Goal: Task Accomplishment & Management: Use online tool/utility

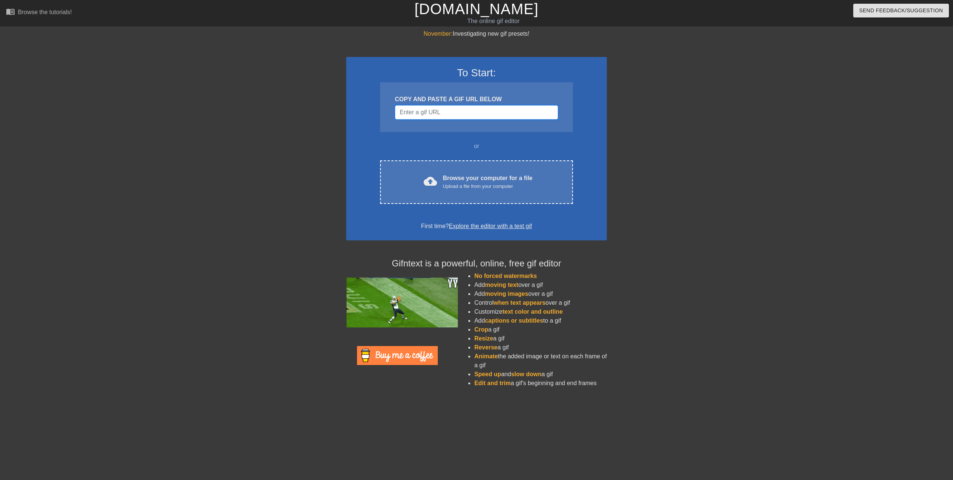
click at [445, 115] on input "Username" at bounding box center [476, 112] width 163 height 14
paste input "VSPC RC"
type input "VSPC RC"
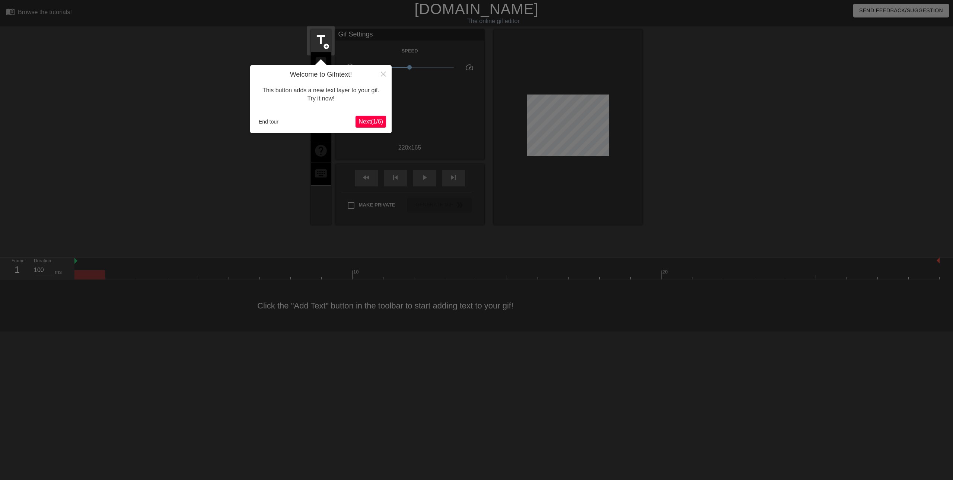
click at [377, 121] on span "Next ( 1 / 6 )" at bounding box center [370, 121] width 25 height 6
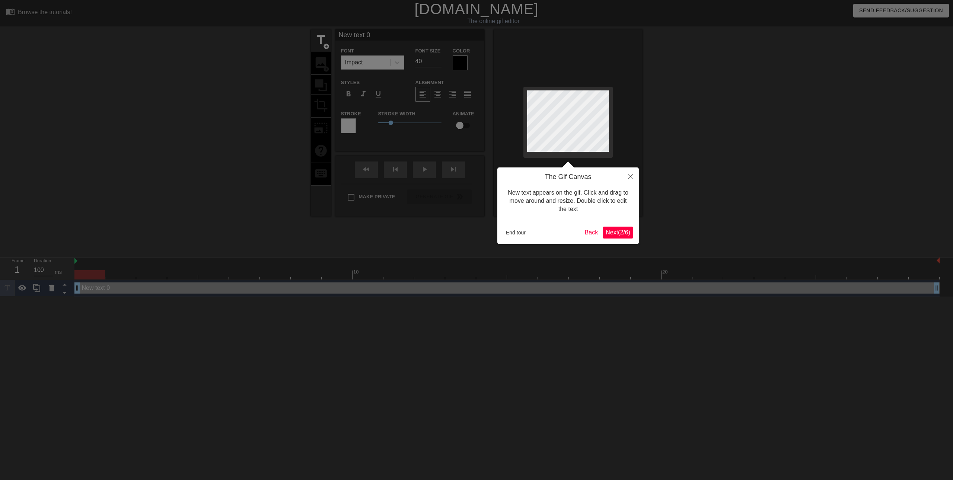
click at [627, 234] on span "Next ( 2 / 6 )" at bounding box center [617, 232] width 25 height 6
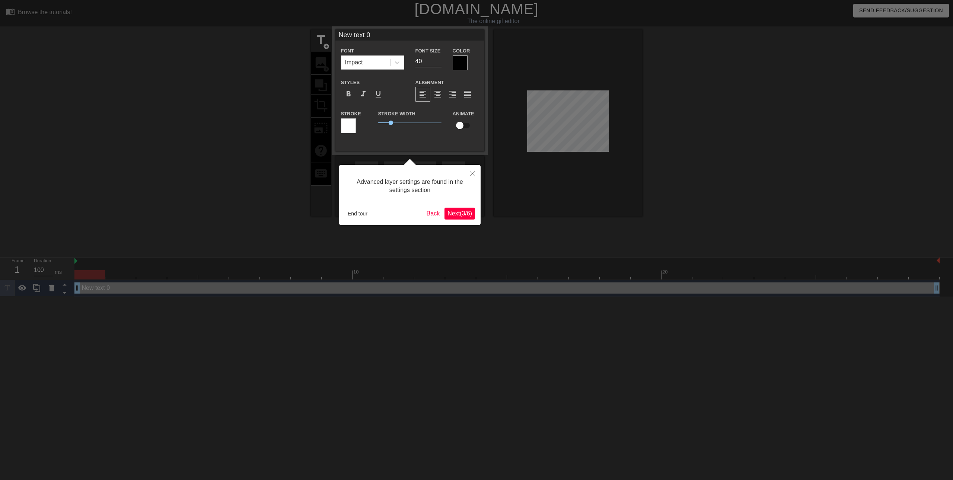
click at [451, 215] on span "Next ( 3 / 6 )" at bounding box center [459, 213] width 25 height 6
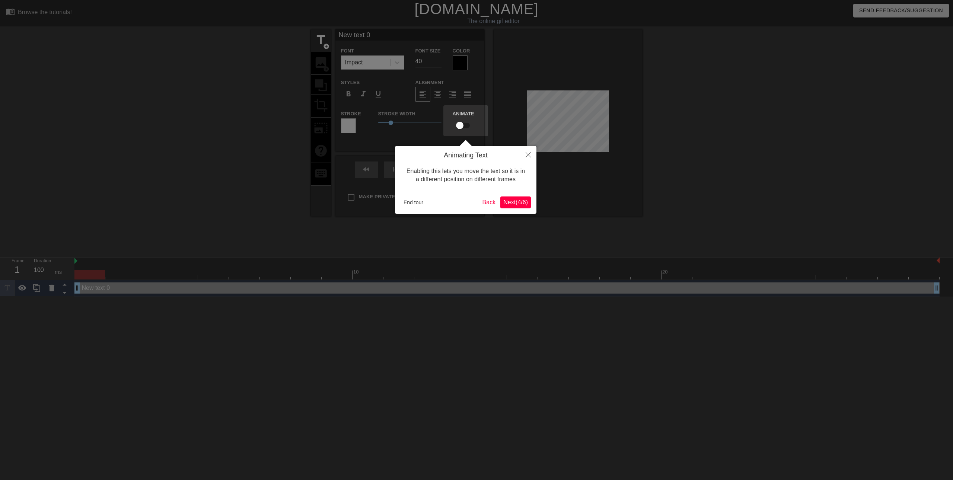
click at [506, 211] on div "Animating Text Enabling this lets you move the text so it is in a different pos…" at bounding box center [465, 180] width 141 height 68
click at [511, 203] on span "Next ( 4 / 6 )" at bounding box center [515, 202] width 25 height 6
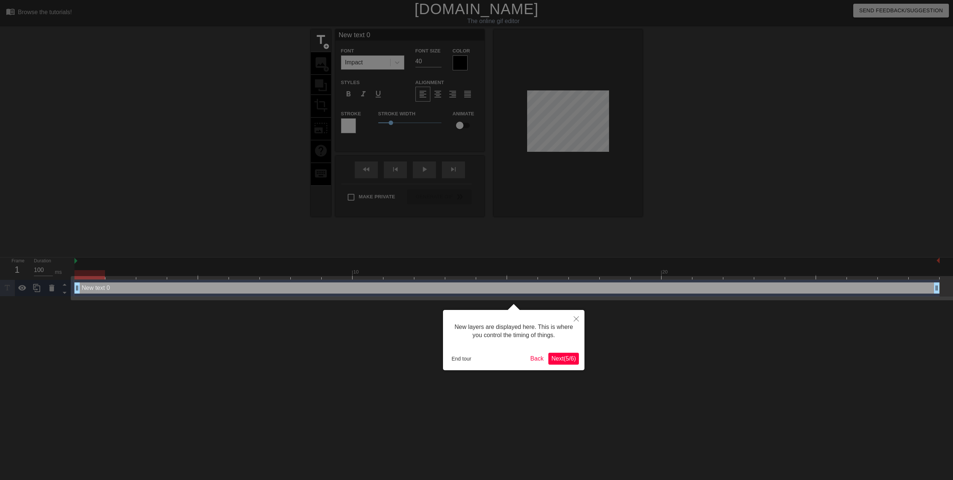
click at [557, 358] on span "Next ( 5 / 6 )" at bounding box center [563, 358] width 25 height 6
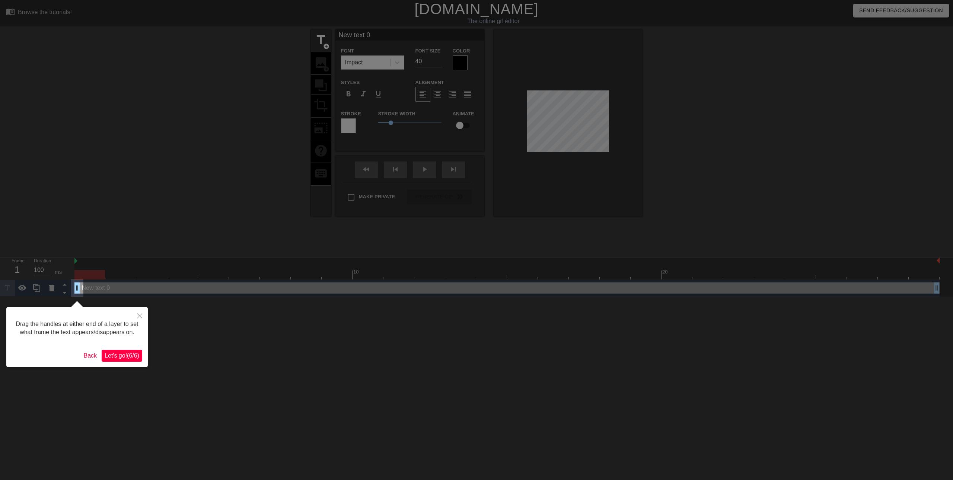
click at [119, 351] on button "Let's go! ( 6 / 6 )" at bounding box center [122, 356] width 41 height 12
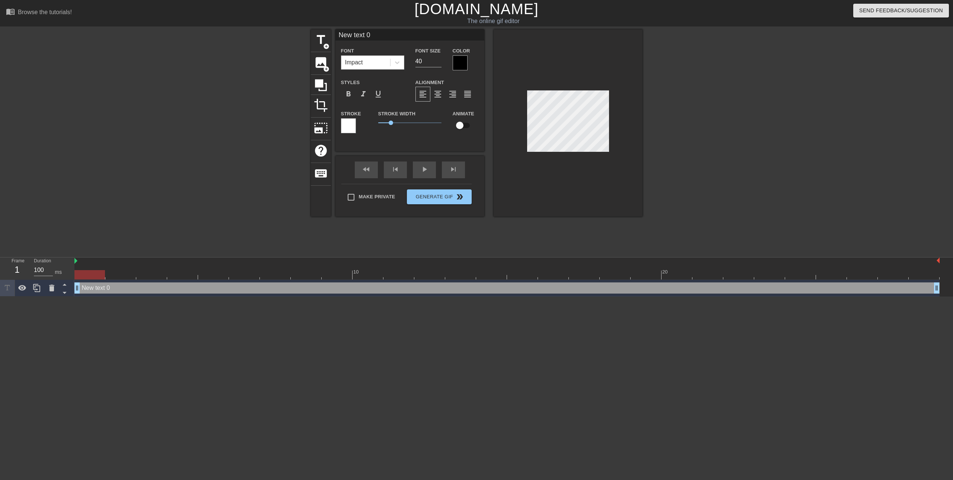
click at [367, 65] on div "Impact" at bounding box center [365, 62] width 49 height 13
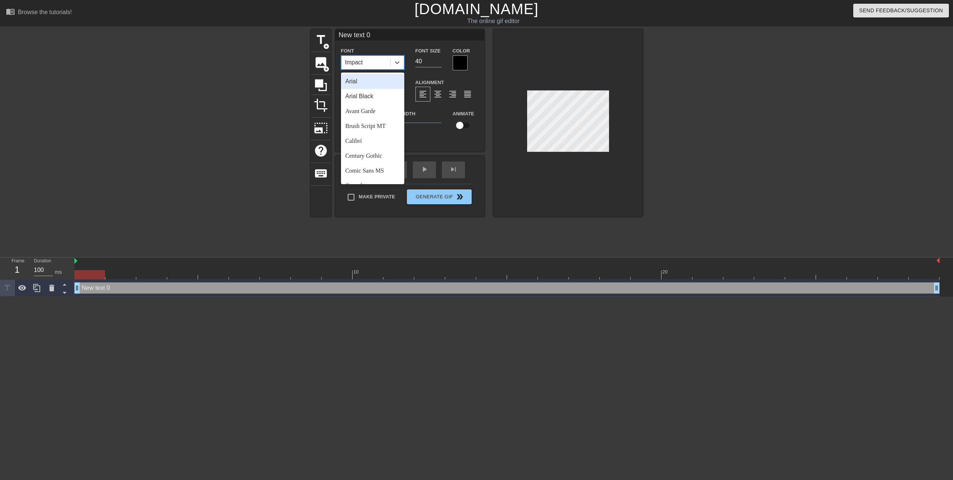
click at [367, 64] on div "Impact" at bounding box center [365, 62] width 49 height 13
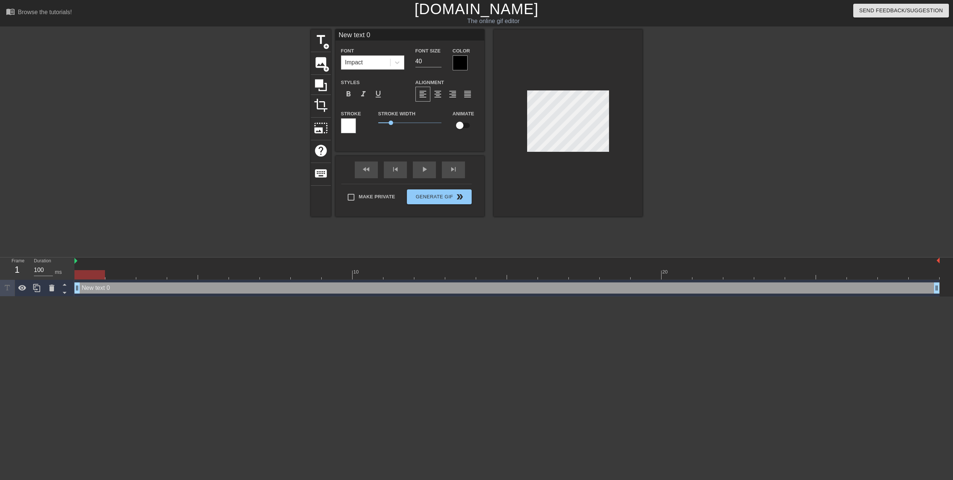
scroll to position [1, 2]
type input "V"
type textarea "V"
type input "VA"
type textarea "VAC"
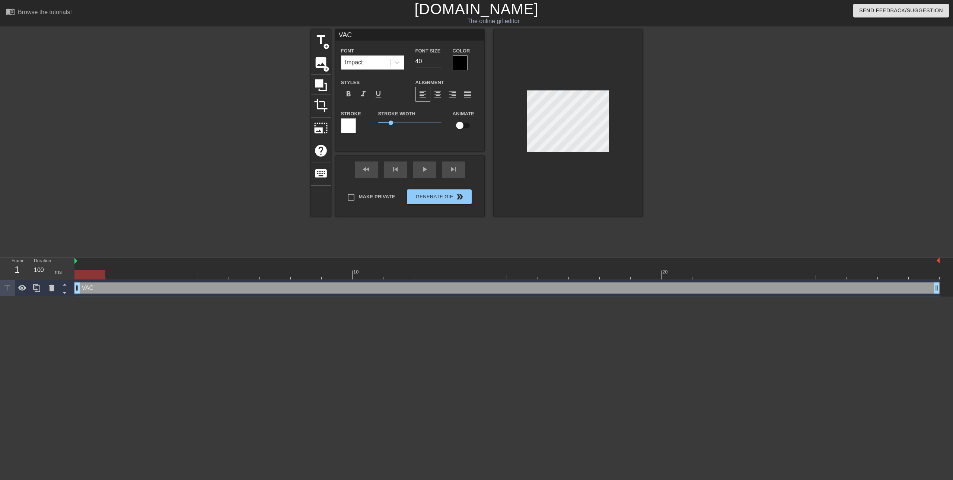
type input "VAC"
type textarea "VAC"
type input "VAC R"
type textarea "VAC R"
type input "VAC RC"
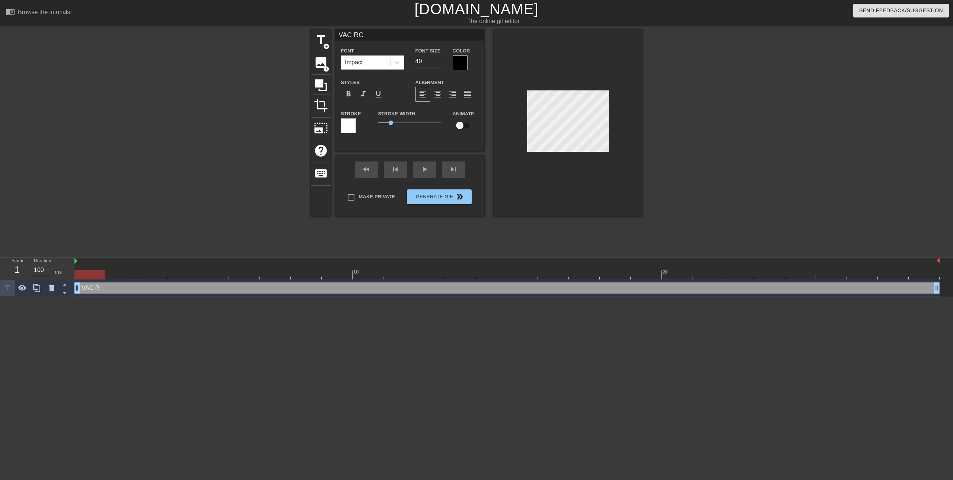
scroll to position [1, 1]
type textarea "VAC RC"
click at [571, 153] on div at bounding box center [567, 122] width 149 height 187
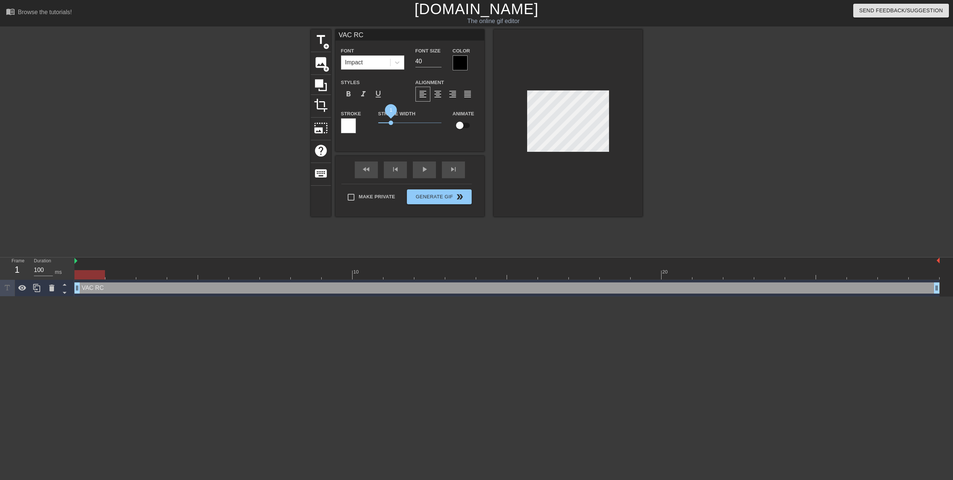
click at [390, 123] on span "1" at bounding box center [390, 123] width 4 height 4
drag, startPoint x: 390, startPoint y: 123, endPoint x: 401, endPoint y: 122, distance: 11.6
click at [401, 122] on span "1.85" at bounding box center [401, 123] width 4 height 4
click at [439, 63] on input "39" at bounding box center [428, 61] width 26 height 12
click at [439, 63] on input "38" at bounding box center [428, 61] width 26 height 12
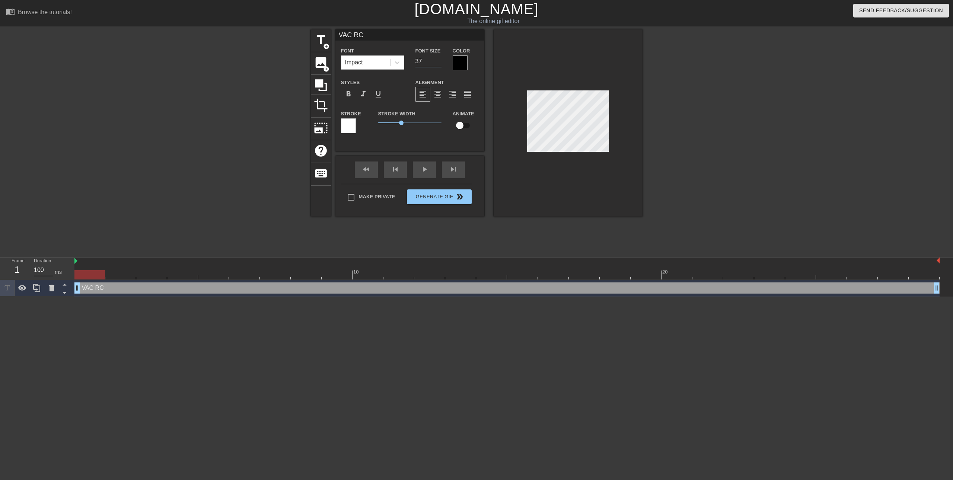
click at [439, 63] on input "37" at bounding box center [428, 61] width 26 height 12
click at [439, 63] on input "36" at bounding box center [428, 61] width 26 height 12
click at [439, 63] on input "35" at bounding box center [428, 61] width 26 height 12
click at [439, 63] on input "34" at bounding box center [428, 61] width 26 height 12
click at [439, 64] on input "33" at bounding box center [428, 61] width 26 height 12
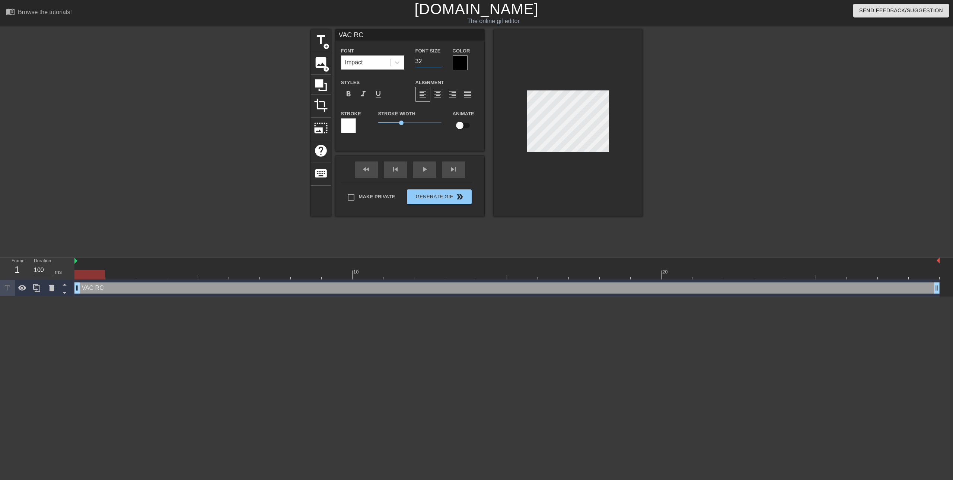
click at [439, 64] on input "32" at bounding box center [428, 61] width 26 height 12
click at [439, 64] on input "31" at bounding box center [428, 61] width 26 height 12
click at [439, 64] on input "30" at bounding box center [428, 61] width 26 height 12
click at [439, 64] on input "29" at bounding box center [428, 61] width 26 height 12
type input "28"
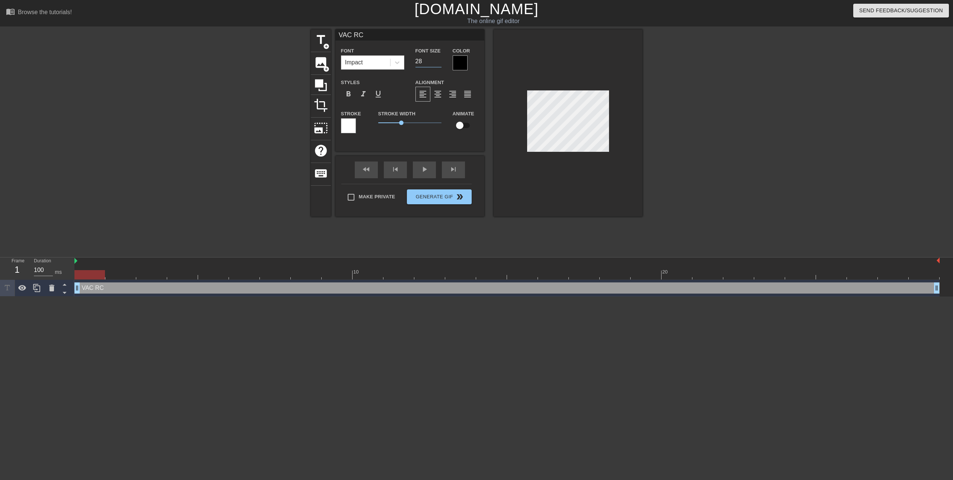
click at [439, 64] on input "28" at bounding box center [428, 61] width 26 height 12
type input "V RC"
type textarea "V RC"
type input "VS RC"
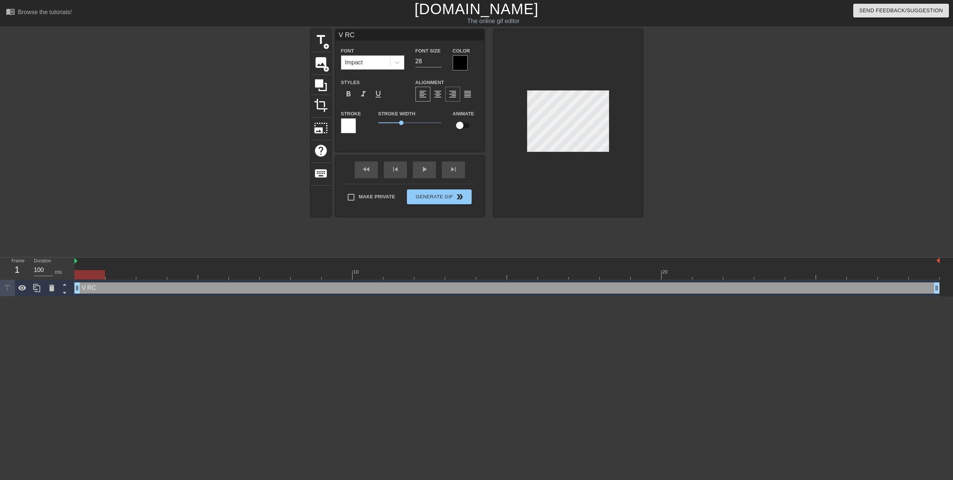
type textarea "VS RC"
type input "VSP RC"
type textarea "VSP RC"
type input "VSPC RC"
type textarea "VSPC RC"
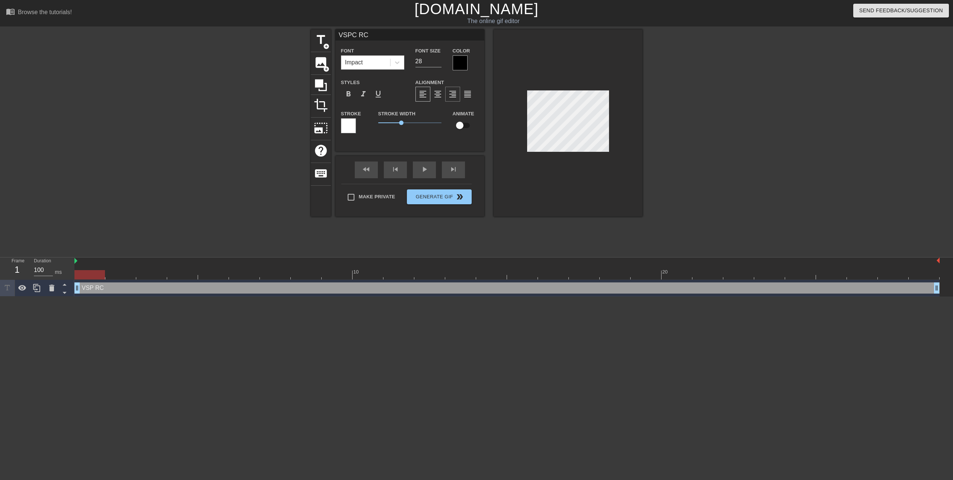
scroll to position [1, 1]
type input "VSPC RC"
type textarea "VSPC RC"
type input "VSPC RC"
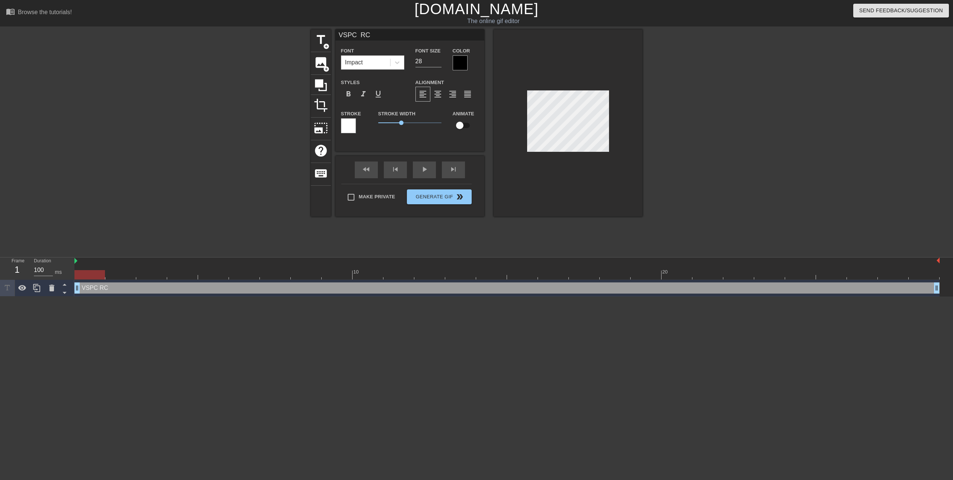
type textarea "VSPC RC"
drag, startPoint x: 401, startPoint y: 123, endPoint x: 388, endPoint y: 120, distance: 12.9
click at [390, 121] on span "0.95" at bounding box center [390, 123] width 4 height 4
click at [356, 122] on div "Stroke" at bounding box center [354, 121] width 26 height 24
click at [348, 126] on div at bounding box center [348, 125] width 15 height 15
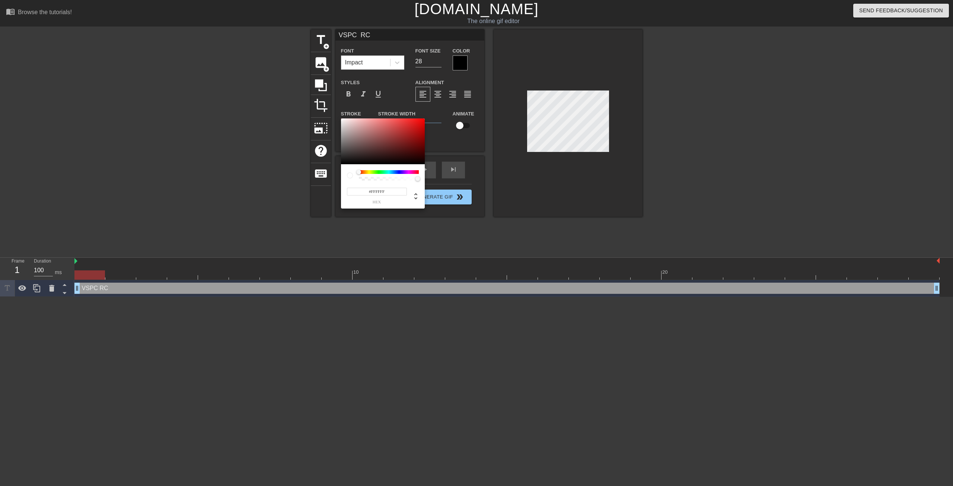
click at [390, 173] on div at bounding box center [389, 172] width 60 height 4
click at [388, 172] on div at bounding box center [389, 172] width 60 height 4
click at [392, 171] on div at bounding box center [392, 172] width 4 height 4
click at [391, 171] on div at bounding box center [392, 172] width 4 height 4
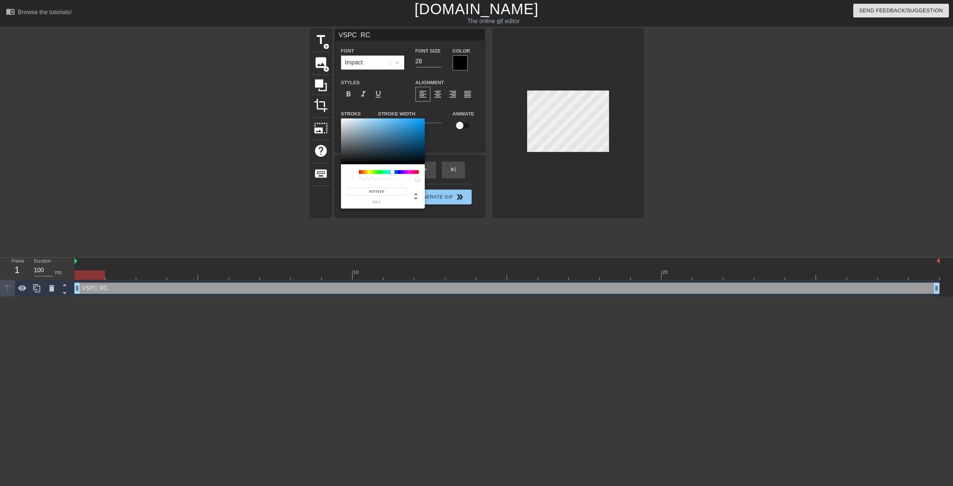
type input "VSPC RC"
type input "#3D7CA1"
click at [393, 135] on div at bounding box center [383, 141] width 84 height 46
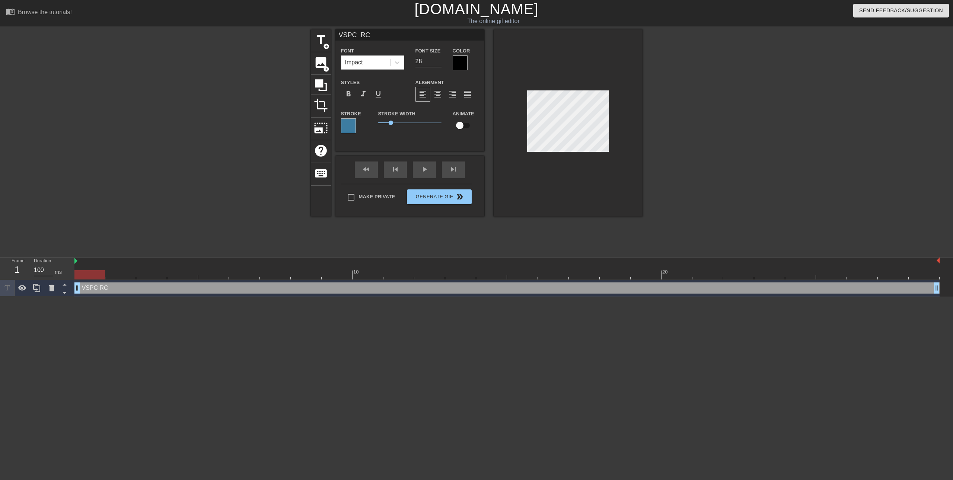
scroll to position [1, 1]
click at [683, 131] on div at bounding box center [707, 140] width 112 height 223
drag, startPoint x: 78, startPoint y: 290, endPoint x: 287, endPoint y: 295, distance: 209.2
click at [266, 295] on div "VSPC RC drag_handle drag_handle" at bounding box center [506, 288] width 865 height 17
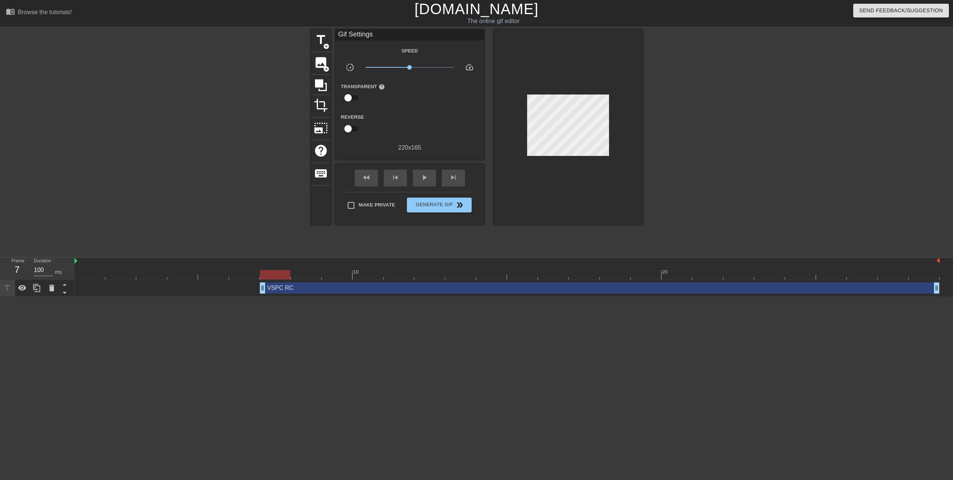
drag, startPoint x: 287, startPoint y: 295, endPoint x: 327, endPoint y: 295, distance: 39.8
click at [303, 295] on div "VSPC RC drag_handle drag_handle" at bounding box center [506, 288] width 865 height 17
click at [340, 294] on div "VSPC RC drag_handle drag_handle" at bounding box center [506, 288] width 865 height 17
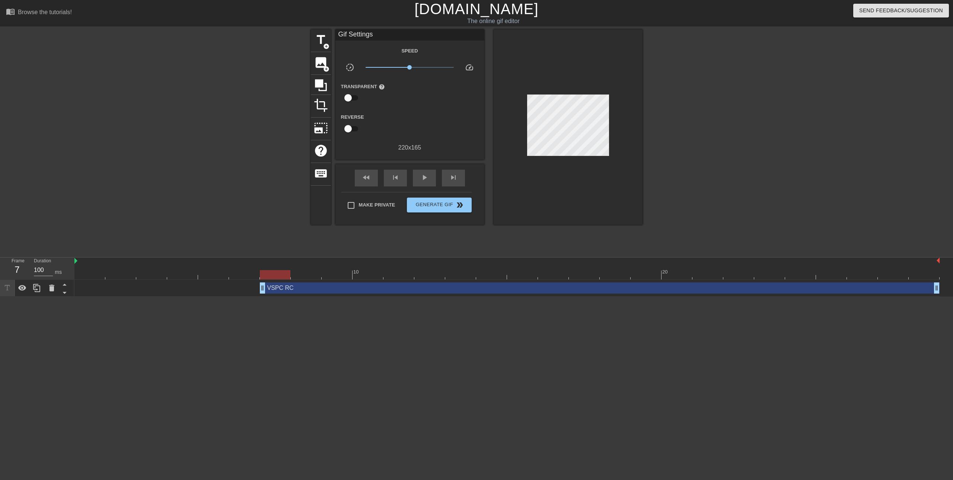
drag, startPoint x: 263, startPoint y: 289, endPoint x: 271, endPoint y: 289, distance: 7.8
drag, startPoint x: 263, startPoint y: 288, endPoint x: 300, endPoint y: 289, distance: 36.5
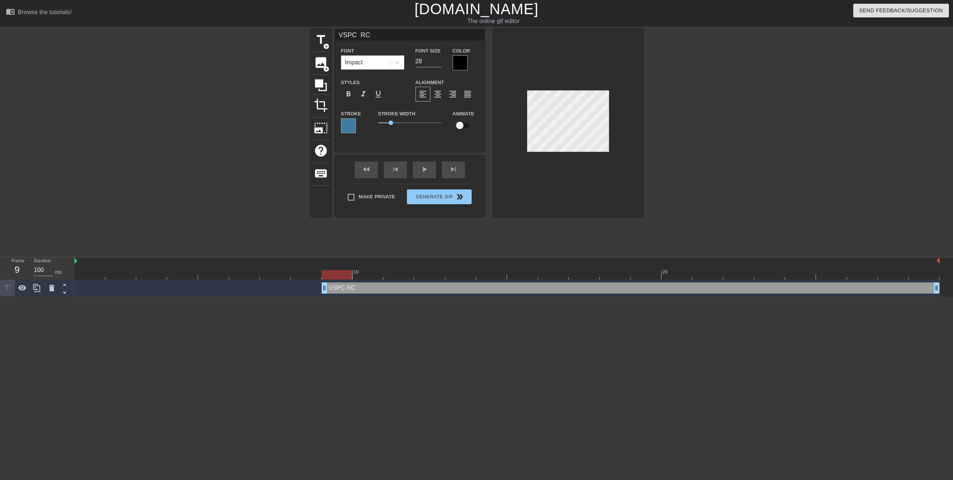
drag, startPoint x: 291, startPoint y: 289, endPoint x: 339, endPoint y: 284, distance: 47.9
drag, startPoint x: 324, startPoint y: 289, endPoint x: 352, endPoint y: 287, distance: 28.4
drag, startPoint x: 355, startPoint y: 290, endPoint x: 77, endPoint y: 281, distance: 278.1
click at [77, 281] on div "VSPC RC drag_handle drag_handle" at bounding box center [506, 288] width 865 height 17
click at [323, 297] on html "menu_book Browse the tutorials! [DOMAIN_NAME] The online gif editor Send Feedba…" at bounding box center [476, 148] width 953 height 297
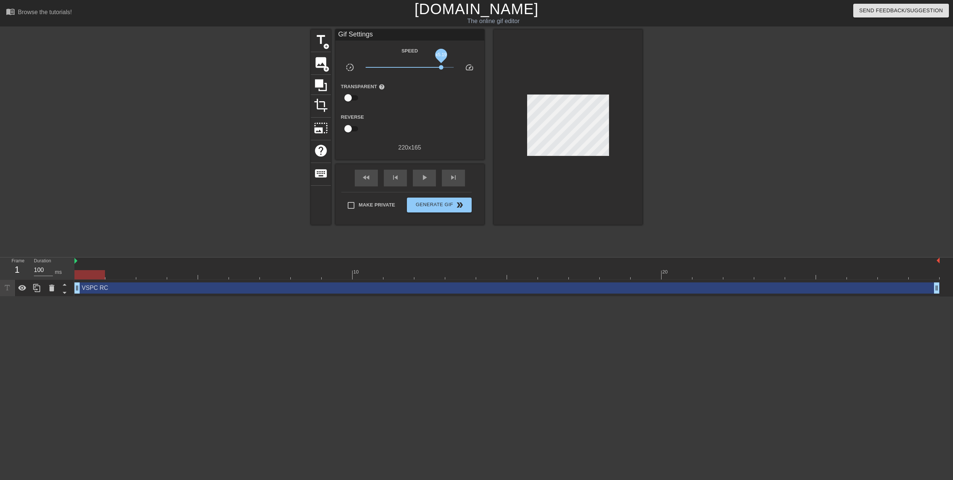
drag, startPoint x: 409, startPoint y: 67, endPoint x: 441, endPoint y: 68, distance: 32.4
click at [441, 68] on span "x5.19" at bounding box center [441, 67] width 4 height 4
drag, startPoint x: 441, startPoint y: 68, endPoint x: 400, endPoint y: 68, distance: 41.3
click at [400, 68] on span "x0.531" at bounding box center [397, 67] width 4 height 4
drag, startPoint x: 400, startPoint y: 68, endPoint x: 407, endPoint y: 68, distance: 7.1
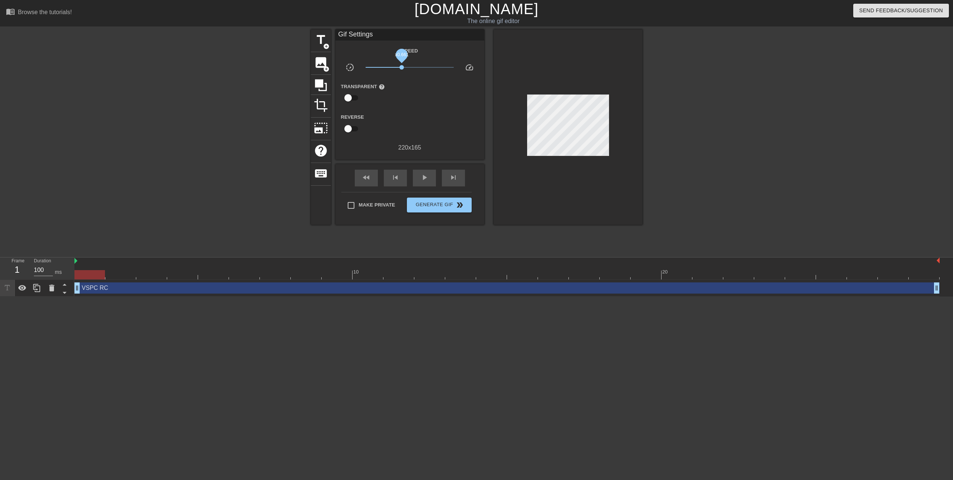
click at [404, 68] on span "x0.661" at bounding box center [401, 67] width 4 height 4
click at [407, 68] on span "x0.881" at bounding box center [407, 67] width 4 height 4
click at [408, 68] on span "x0.881" at bounding box center [407, 67] width 4 height 4
click at [410, 68] on span "x0.933" at bounding box center [408, 67] width 4 height 4
click at [411, 68] on span "x1.04" at bounding box center [410, 67] width 4 height 4
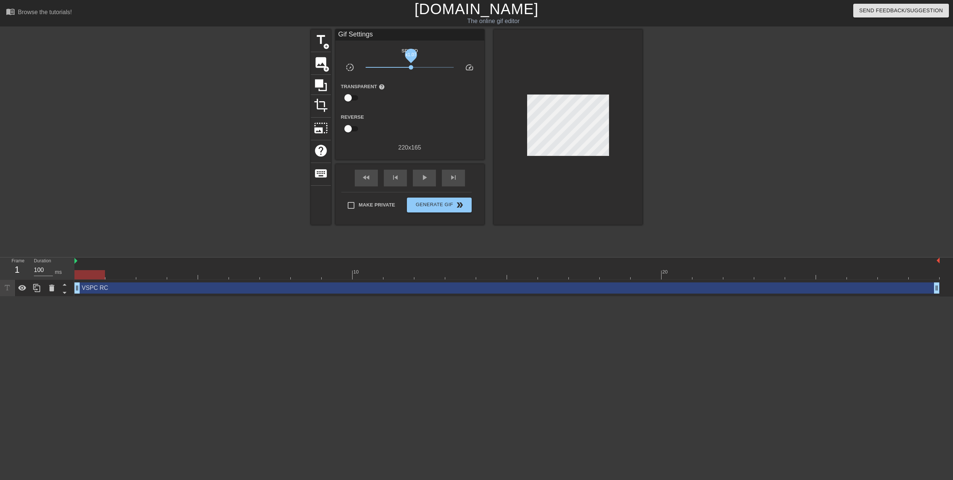
click at [409, 67] on span "x1.07" at bounding box center [411, 67] width 4 height 4
click at [409, 67] on span "x0.966" at bounding box center [409, 67] width 4 height 4
click at [351, 95] on input "checkbox" at bounding box center [348, 98] width 42 height 14
click at [351, 95] on input "checkbox" at bounding box center [355, 98] width 42 height 14
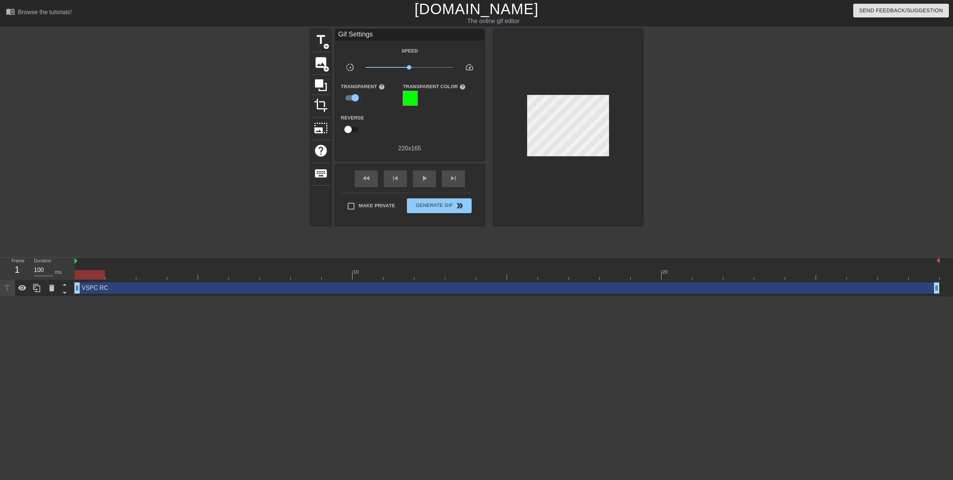
checkbox input "false"
click at [426, 179] on span "play_arrow" at bounding box center [424, 177] width 9 height 9
click at [426, 179] on span "pause" at bounding box center [424, 177] width 9 height 9
click at [323, 62] on span "image" at bounding box center [321, 62] width 14 height 14
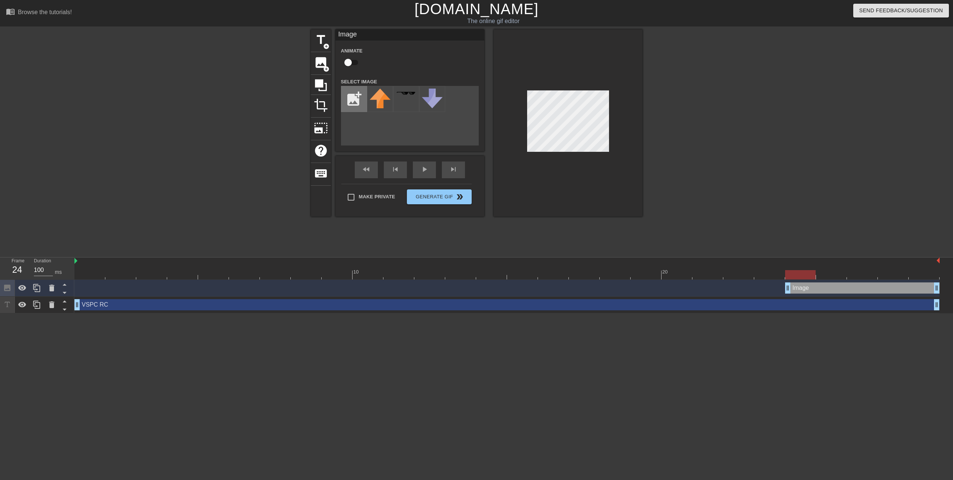
click at [353, 97] on input "file" at bounding box center [353, 98] width 25 height 25
type input "C:\fakepath\output-onlinepngtools.png"
click at [377, 98] on img at bounding box center [379, 97] width 21 height 16
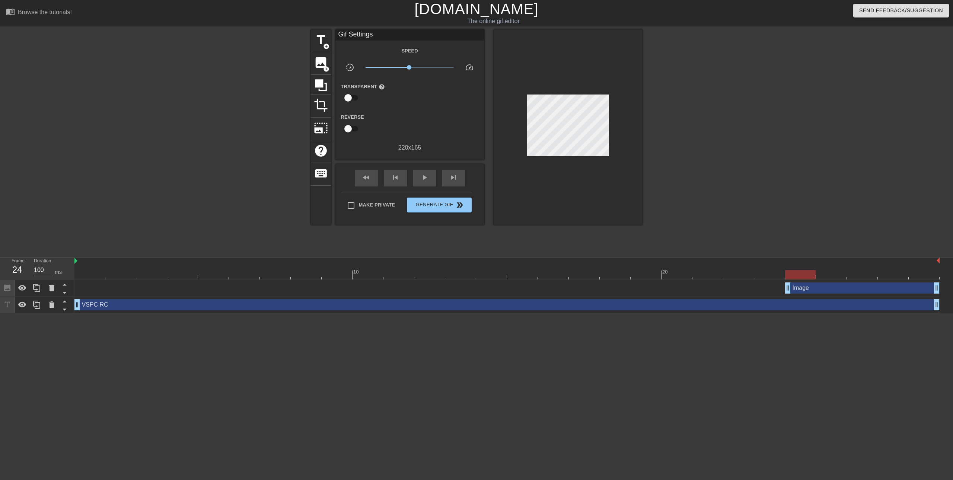
click at [94, 289] on div "Image drag_handle drag_handle" at bounding box center [506, 287] width 865 height 11
click at [96, 304] on div "VSPC RC drag_handle drag_handle" at bounding box center [506, 304] width 865 height 11
click at [100, 288] on div "Image drag_handle drag_handle" at bounding box center [506, 287] width 865 height 11
click at [82, 285] on div "Image drag_handle drag_handle" at bounding box center [506, 287] width 865 height 11
click at [90, 287] on div "Image drag_handle drag_handle" at bounding box center [506, 287] width 865 height 11
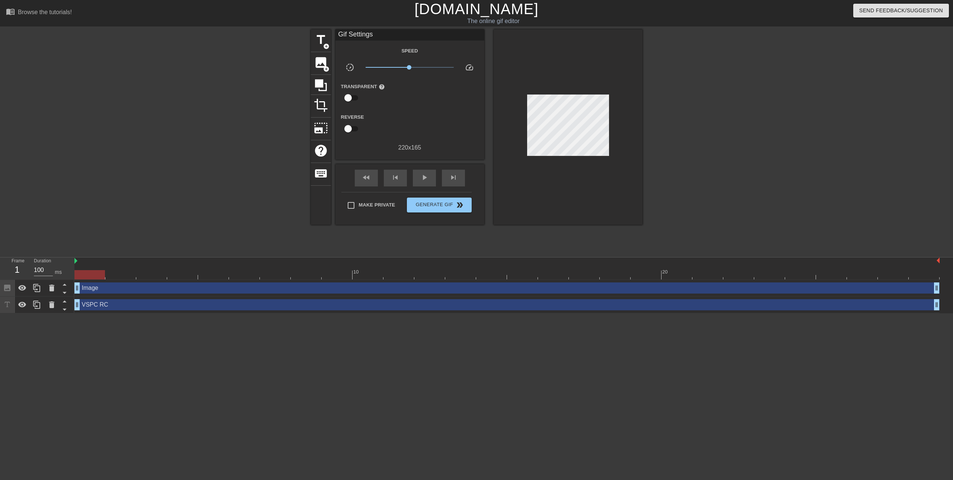
drag, startPoint x: 788, startPoint y: 288, endPoint x: 123, endPoint y: 263, distance: 666.1
click at [19, 281] on div "Frame 1 Duration 100 ms 10 20 Image drag_handle drag_handle VSPC RC drag_handle…" at bounding box center [476, 285] width 953 height 56
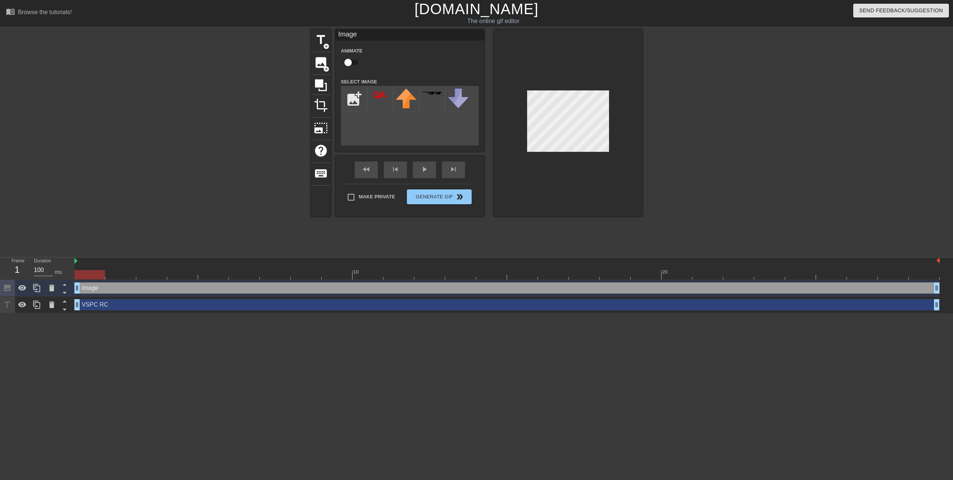
click at [95, 290] on div "Image drag_handle drag_handle" at bounding box center [506, 287] width 865 height 11
click at [114, 288] on div "Image drag_handle drag_handle" at bounding box center [506, 287] width 865 height 11
click at [96, 287] on div "Image drag_handle drag_handle" at bounding box center [506, 287] width 865 height 11
click at [83, 290] on div "Image drag_handle drag_handle" at bounding box center [506, 287] width 865 height 11
click at [108, 286] on div "Image drag_handle drag_handle" at bounding box center [506, 287] width 865 height 11
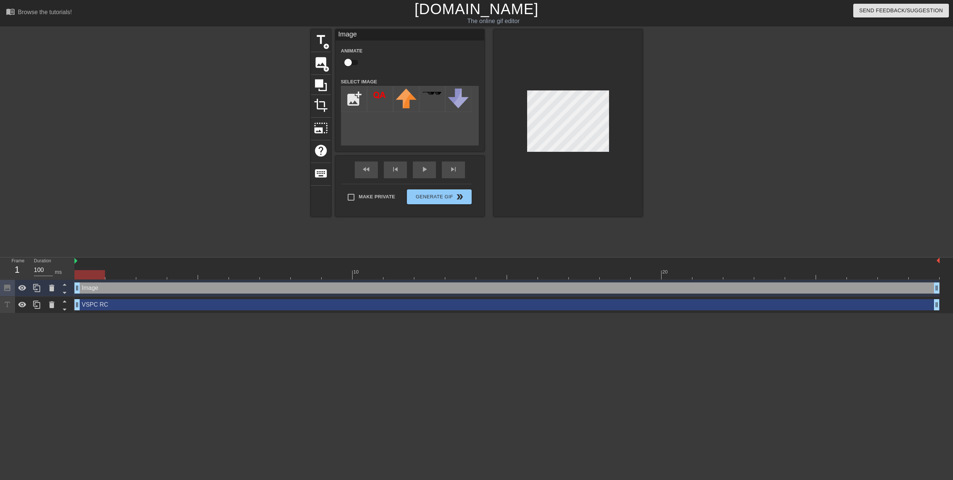
click at [119, 287] on div "Image drag_handle drag_handle" at bounding box center [506, 287] width 865 height 11
click at [577, 161] on div at bounding box center [567, 122] width 149 height 187
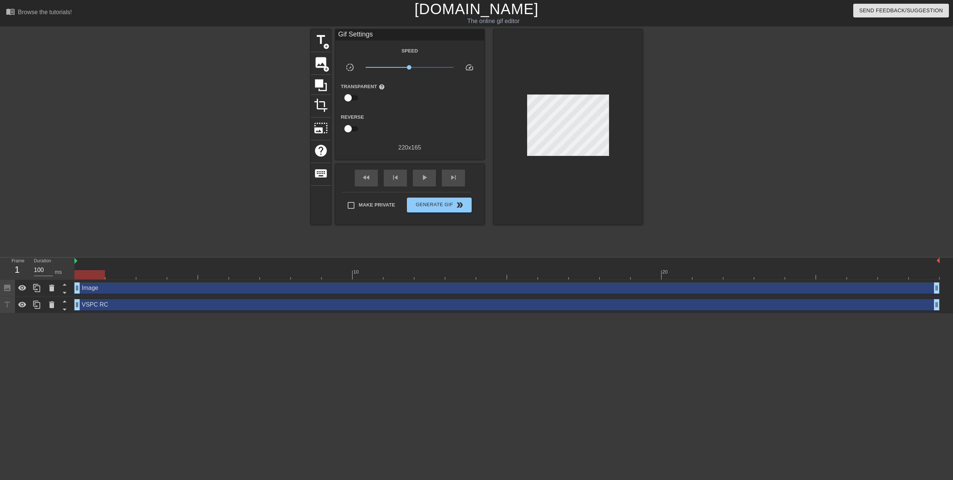
click at [118, 295] on div "Image drag_handle drag_handle" at bounding box center [506, 288] width 865 height 17
click at [115, 285] on div "Image drag_handle drag_handle" at bounding box center [506, 287] width 865 height 11
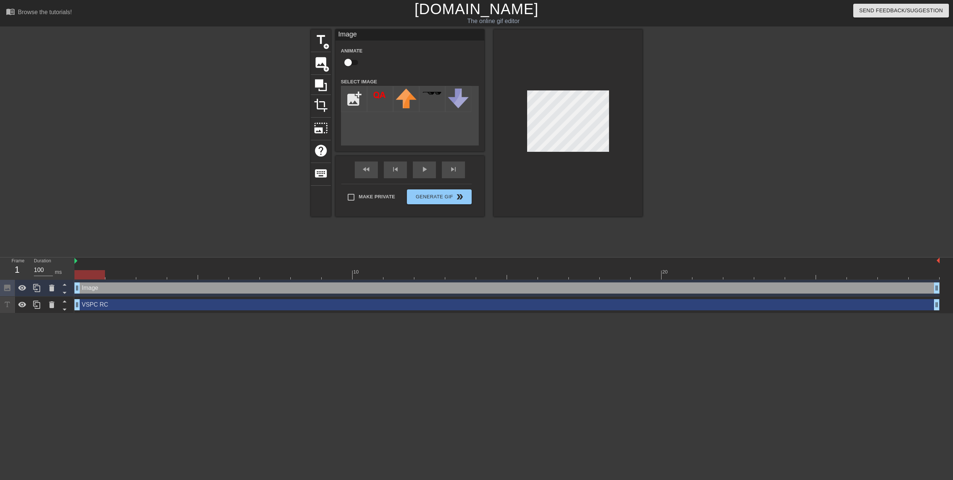
click at [117, 269] on div at bounding box center [120, 269] width 31 height 9
click at [120, 273] on div at bounding box center [120, 274] width 31 height 9
click at [89, 275] on div at bounding box center [506, 274] width 865 height 9
click at [121, 276] on div at bounding box center [506, 274] width 865 height 9
click at [159, 274] on div at bounding box center [506, 274] width 865 height 9
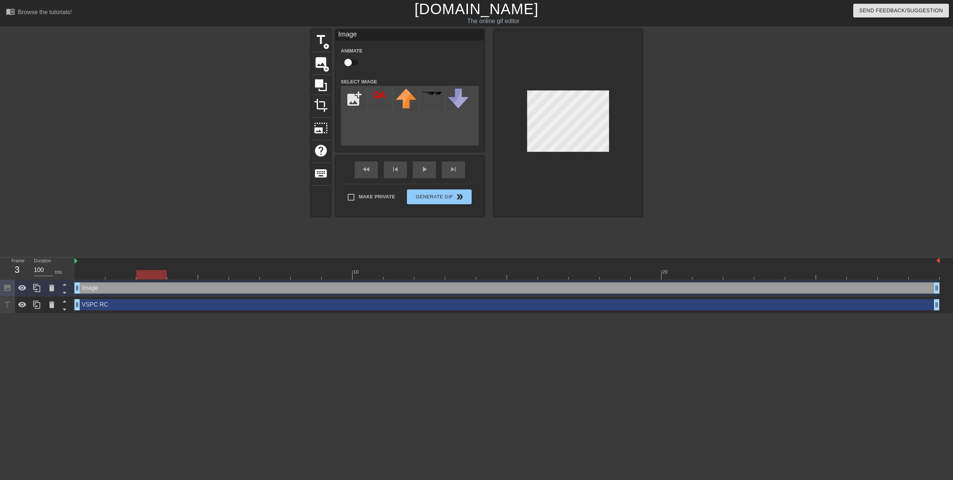
click at [185, 274] on div at bounding box center [506, 274] width 865 height 9
click at [220, 276] on div at bounding box center [506, 274] width 865 height 9
click at [243, 272] on div at bounding box center [506, 274] width 865 height 9
click at [282, 275] on div at bounding box center [506, 274] width 865 height 9
click at [306, 273] on div at bounding box center [506, 274] width 865 height 9
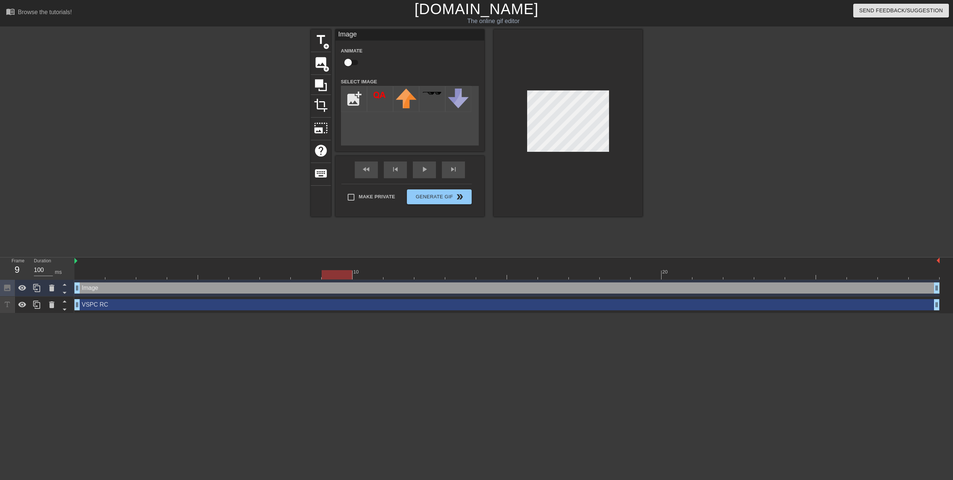
click at [333, 276] on div at bounding box center [506, 274] width 865 height 9
click at [370, 277] on div at bounding box center [506, 274] width 865 height 9
click at [398, 279] on div at bounding box center [506, 274] width 865 height 9
click at [428, 277] on div at bounding box center [506, 274] width 865 height 9
click at [458, 276] on div at bounding box center [506, 274] width 865 height 9
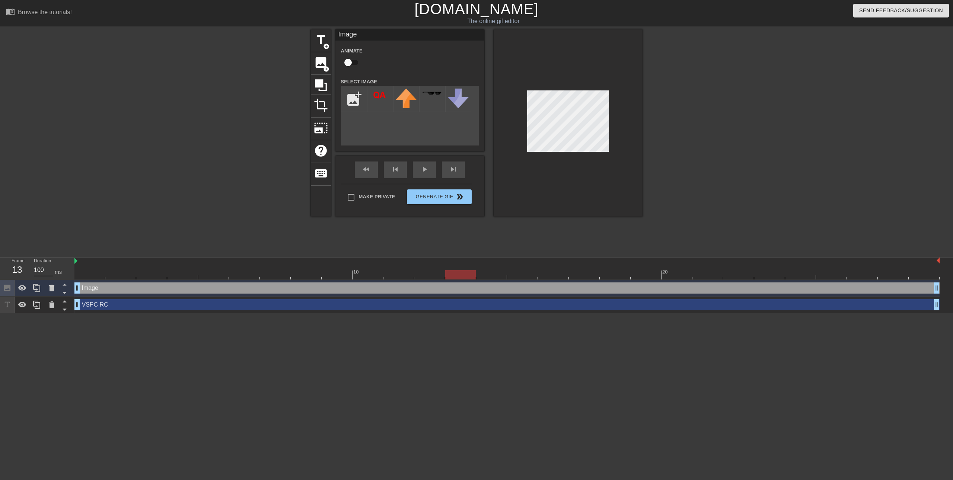
click at [498, 272] on div at bounding box center [506, 274] width 865 height 9
click at [524, 275] on div at bounding box center [506, 274] width 865 height 9
click at [544, 275] on div at bounding box center [506, 274] width 865 height 9
click at [588, 275] on div at bounding box center [506, 274] width 865 height 9
click at [618, 274] on div at bounding box center [506, 274] width 865 height 9
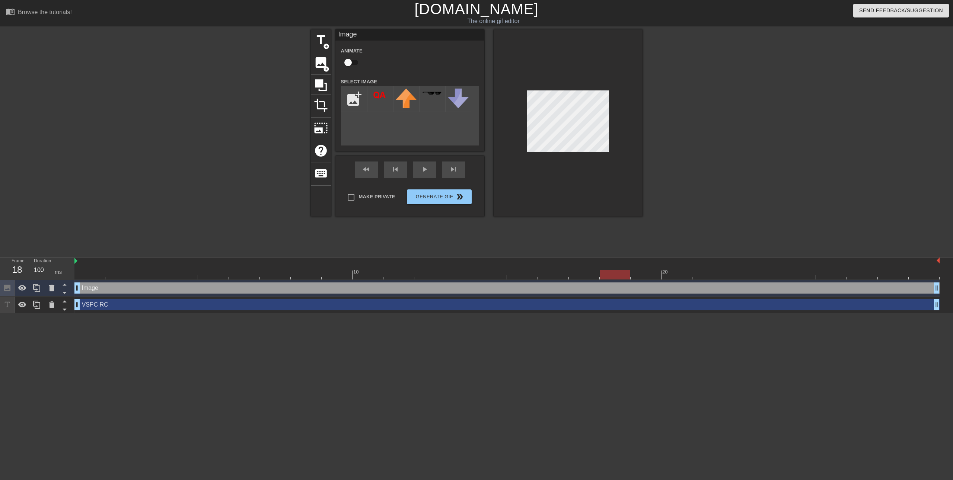
click at [643, 273] on div at bounding box center [506, 274] width 865 height 9
click at [674, 276] on div at bounding box center [506, 274] width 865 height 9
click at [713, 278] on div at bounding box center [506, 274] width 865 height 9
drag, startPoint x: 741, startPoint y: 273, endPoint x: 734, endPoint y: 261, distance: 13.7
click at [741, 273] on div at bounding box center [506, 274] width 865 height 9
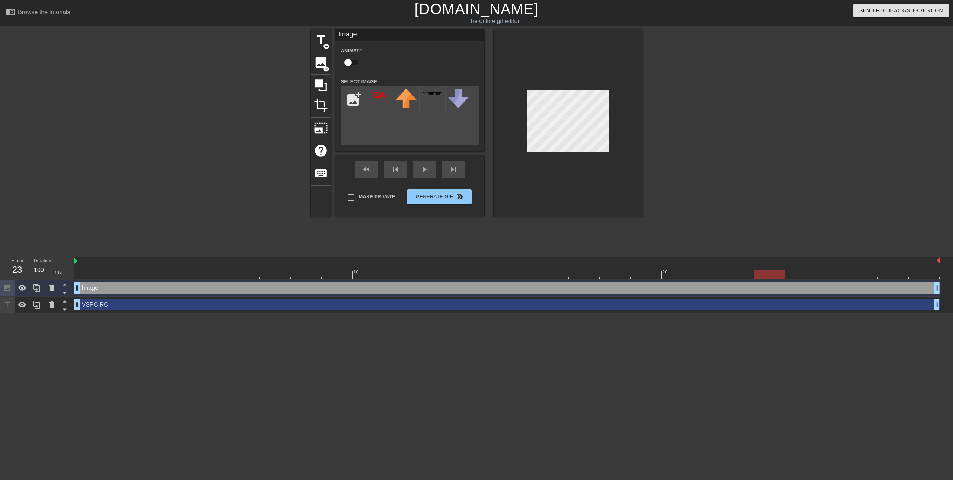
click at [766, 276] on div at bounding box center [506, 274] width 865 height 9
click at [797, 274] on div at bounding box center [506, 274] width 865 height 9
click at [832, 275] on div at bounding box center [506, 274] width 865 height 9
click at [867, 276] on div at bounding box center [506, 274] width 865 height 9
click at [890, 273] on div at bounding box center [506, 274] width 865 height 9
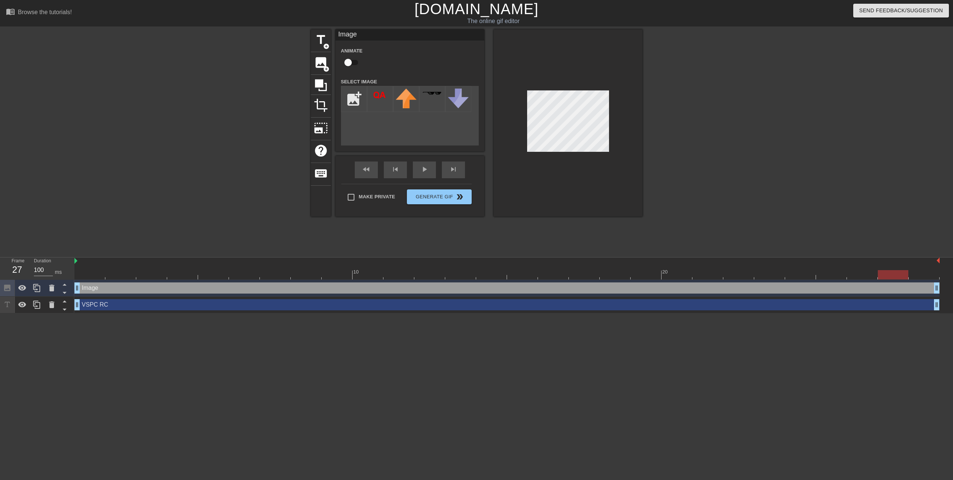
click at [914, 279] on div at bounding box center [506, 274] width 865 height 9
click at [355, 195] on div "Make Private Generate Gif double_arrow" at bounding box center [406, 198] width 130 height 29
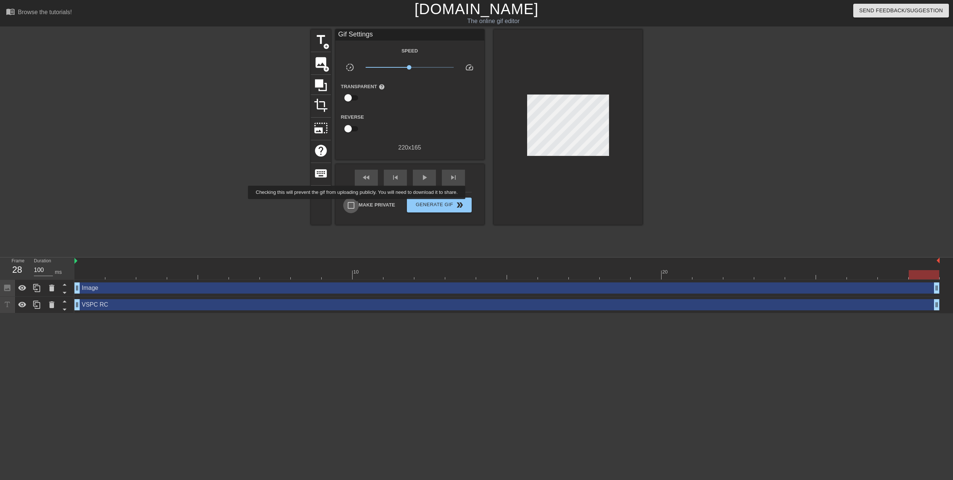
click at [358, 204] on input "Make Private" at bounding box center [351, 206] width 16 height 16
checkbox input "true"
click at [432, 208] on span "Generate Gif double_arrow" at bounding box center [439, 205] width 58 height 9
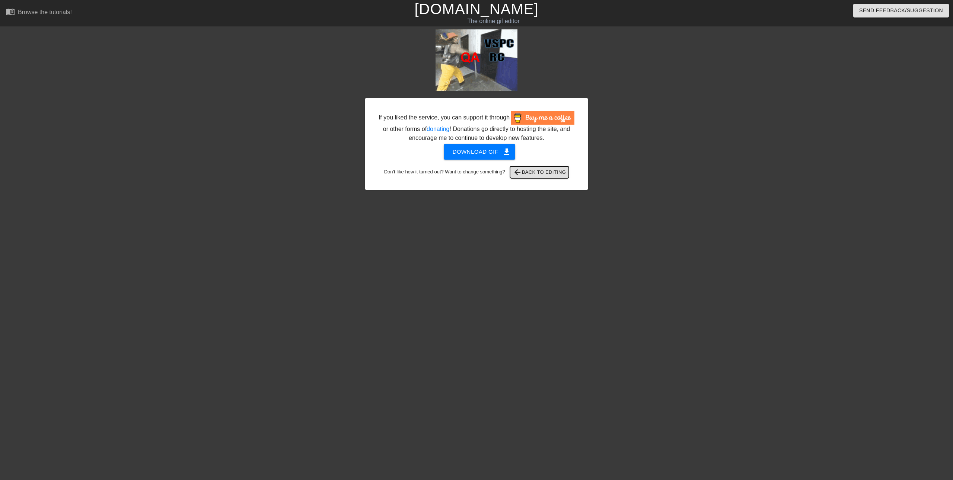
click at [540, 171] on span "arrow_back Back to Editing" at bounding box center [539, 172] width 53 height 9
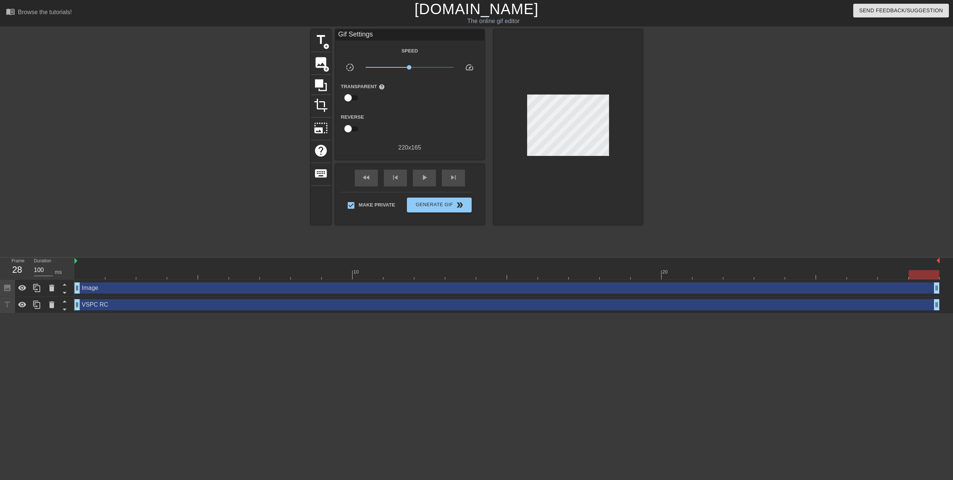
click at [653, 313] on html "menu_book Browse the tutorials! [DOMAIN_NAME] The online gif editor Send Feedba…" at bounding box center [476, 156] width 953 height 313
click at [96, 305] on div "VSPC RC drag_handle drag_handle" at bounding box center [506, 304] width 865 height 11
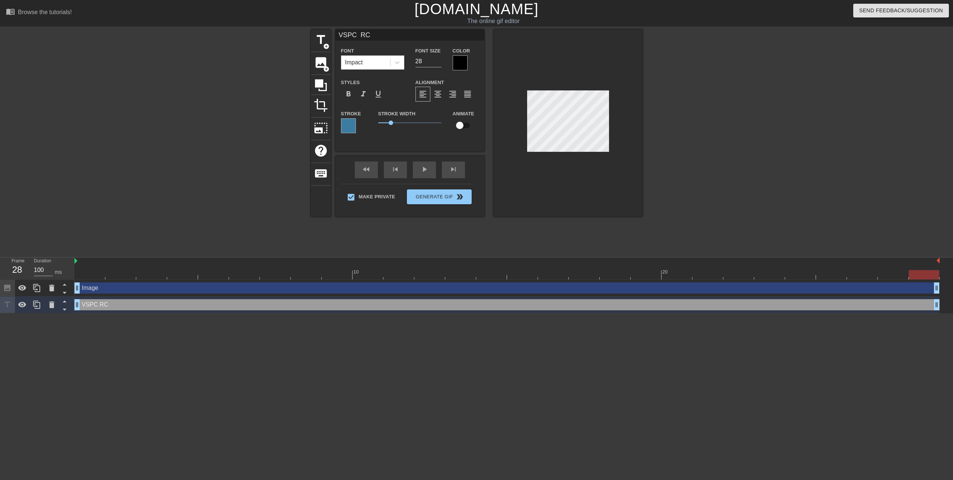
click at [128, 311] on div "VSPC RC drag_handle drag_handle" at bounding box center [506, 305] width 865 height 17
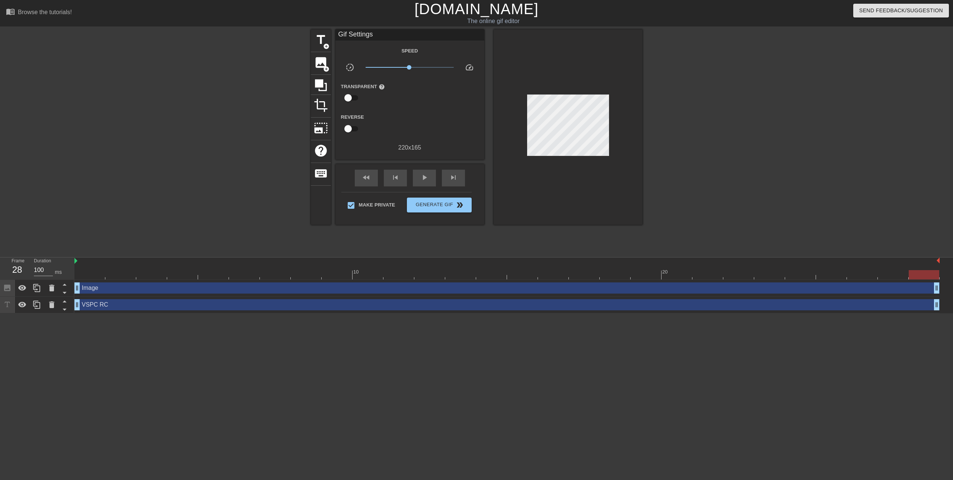
click at [153, 313] on html "menu_book Browse the tutorials! [DOMAIN_NAME] The online gif editor Send Feedba…" at bounding box center [476, 156] width 953 height 313
click at [161, 302] on div "VSPC RC drag_handle drag_handle" at bounding box center [506, 304] width 865 height 11
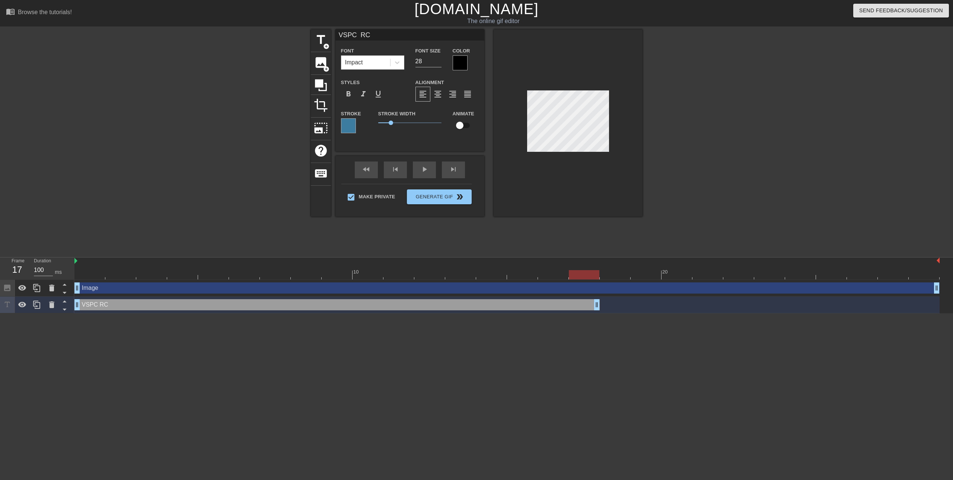
drag, startPoint x: 937, startPoint y: 308, endPoint x: 717, endPoint y: 301, distance: 219.6
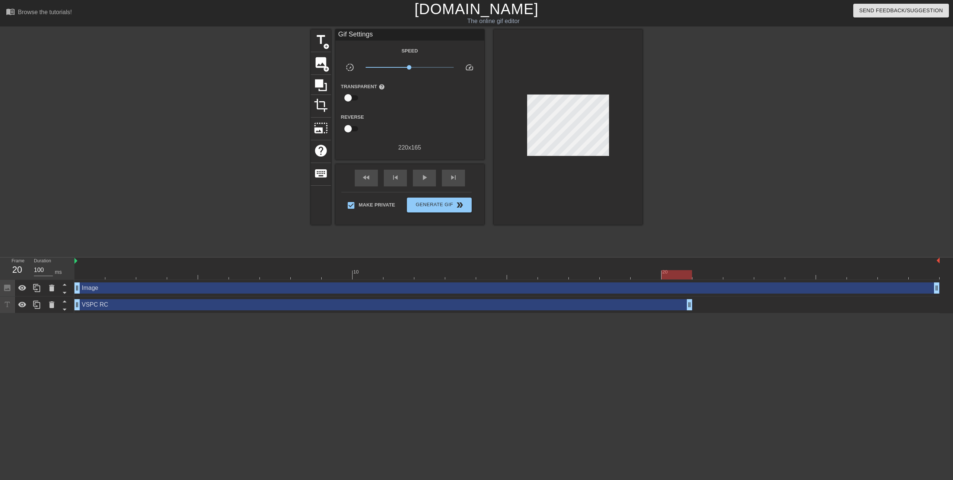
drag, startPoint x: 717, startPoint y: 301, endPoint x: 887, endPoint y: 301, distance: 169.7
click at [887, 301] on div "VSPC RC drag_handle drag_handle" at bounding box center [506, 304] width 865 height 11
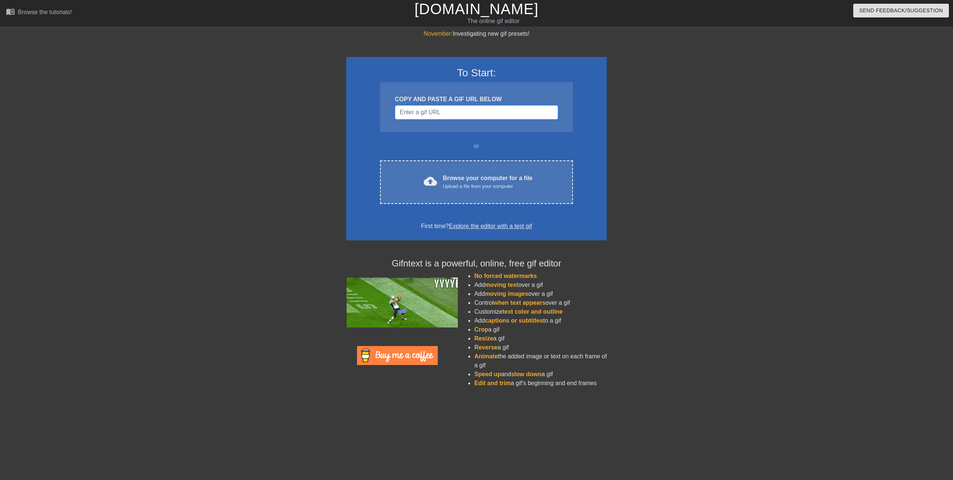
click at [442, 110] on input "Username" at bounding box center [476, 112] width 163 height 14
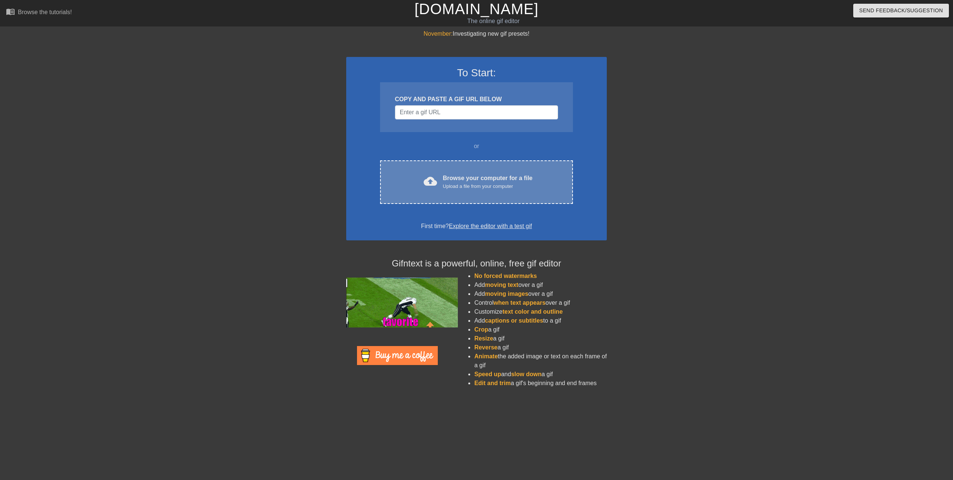
click at [449, 180] on div "Browse your computer for a file Upload a file from your computer" at bounding box center [488, 182] width 90 height 16
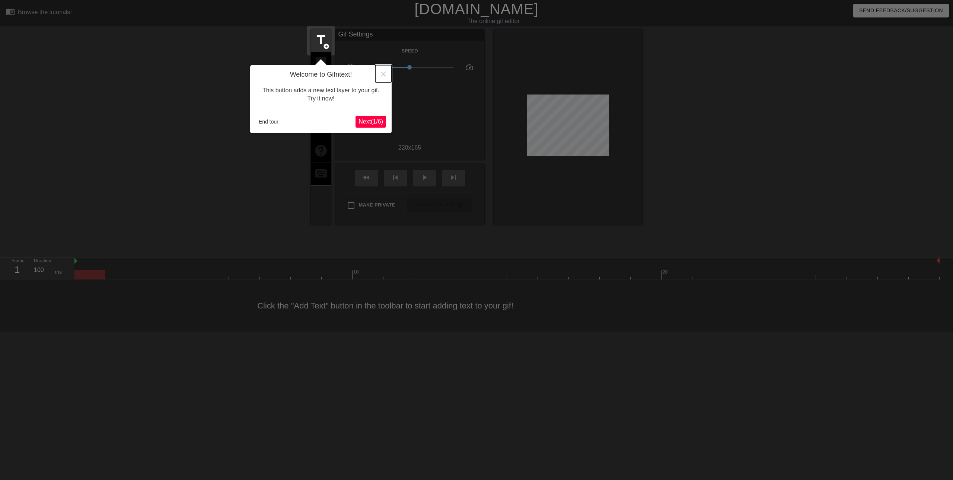
click at [379, 72] on button "Close" at bounding box center [383, 73] width 16 height 17
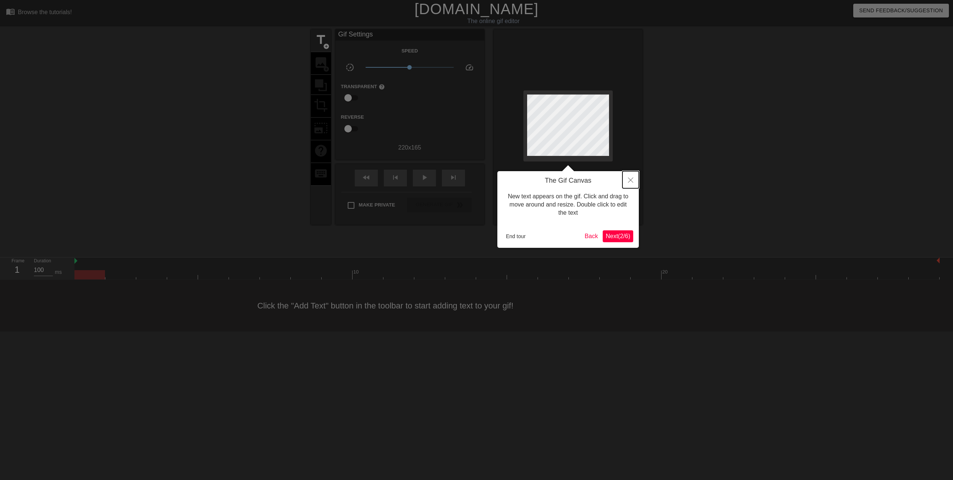
click at [632, 176] on button "Close" at bounding box center [630, 179] width 16 height 17
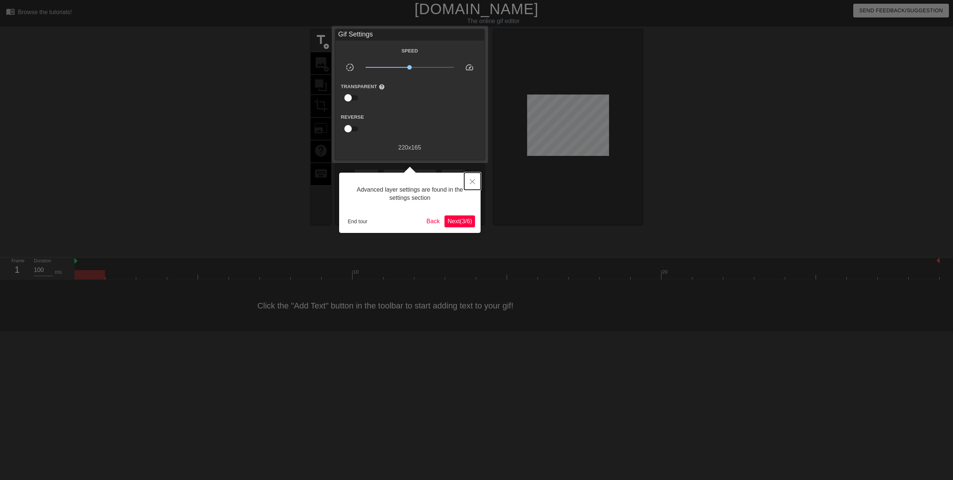
click at [474, 177] on button "Close" at bounding box center [472, 181] width 16 height 17
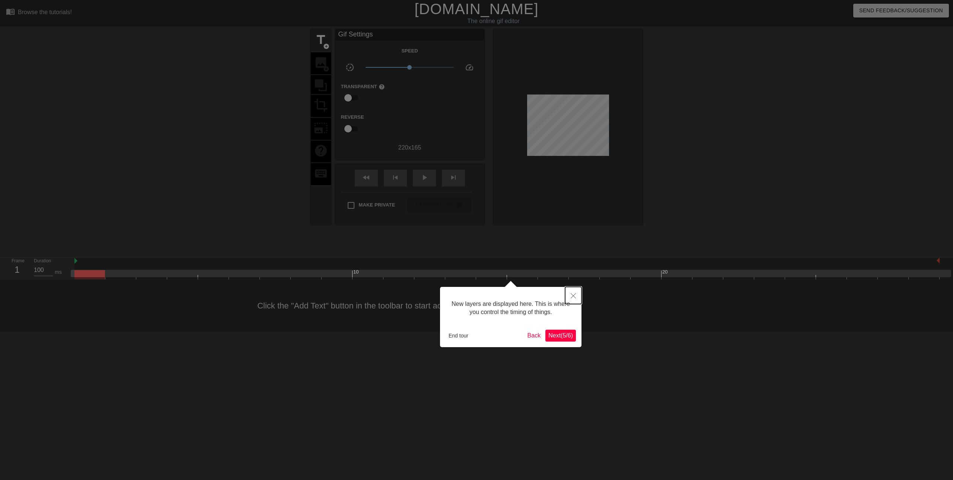
click at [569, 298] on button "Close" at bounding box center [573, 295] width 16 height 17
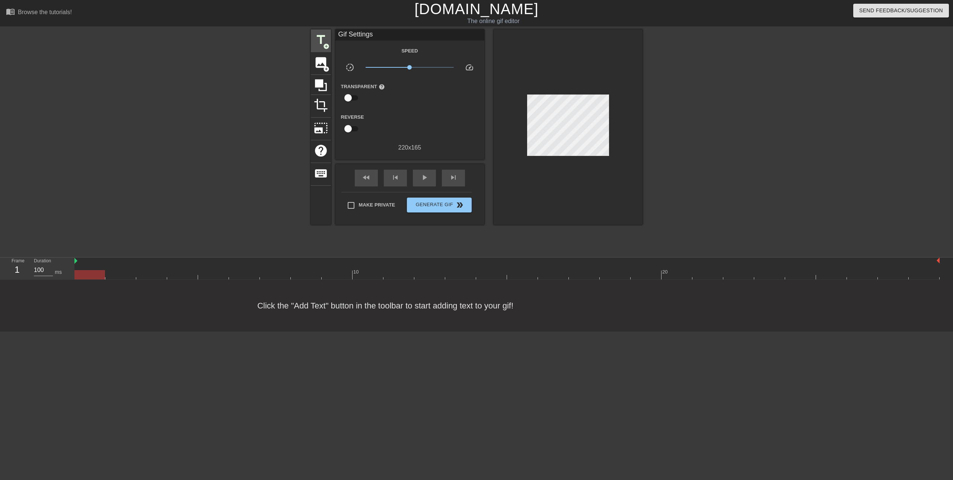
click at [319, 39] on span "title" at bounding box center [321, 40] width 14 height 14
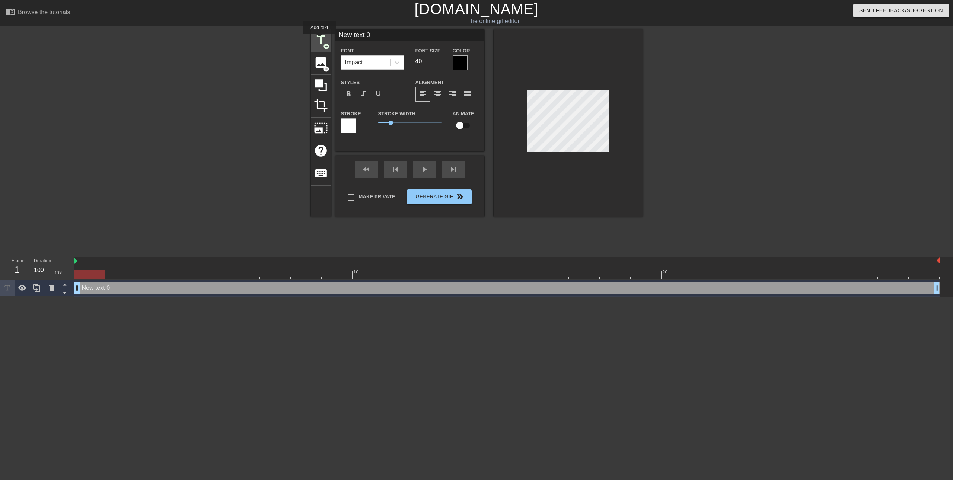
scroll to position [0, 0]
click at [316, 60] on span "image" at bounding box center [321, 62] width 14 height 14
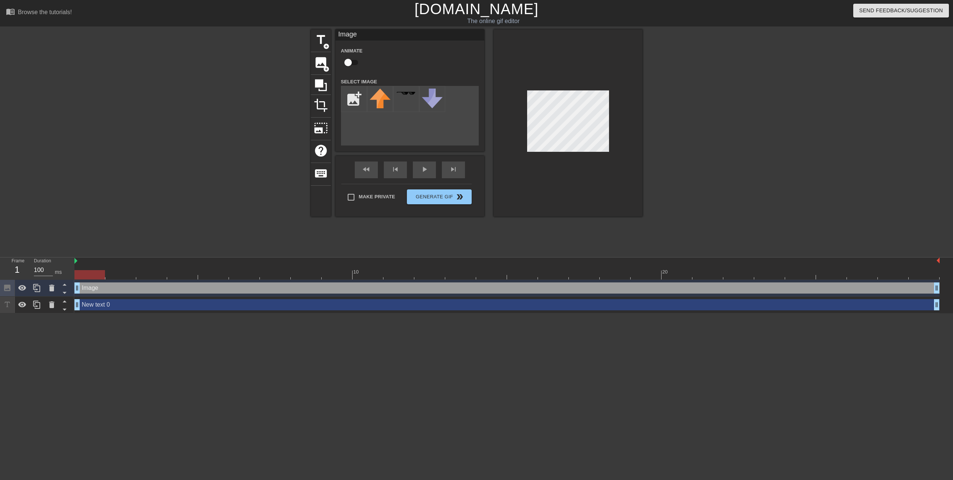
click at [350, 65] on input "checkbox" at bounding box center [348, 62] width 42 height 14
checkbox input "true"
click at [359, 104] on input "file" at bounding box center [353, 98] width 25 height 25
type input "C:\fakepath\login-logo.png"
click at [377, 103] on img at bounding box center [379, 99] width 21 height 21
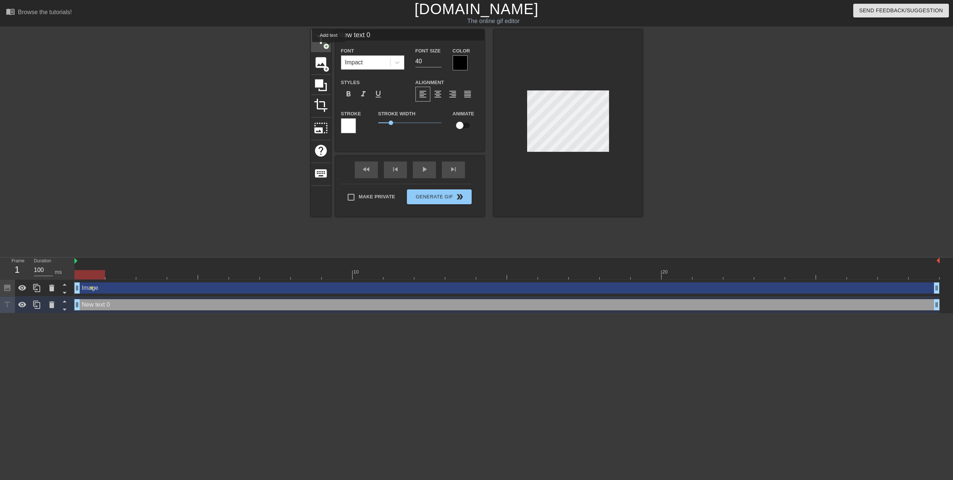
click at [328, 46] on span "add_circle" at bounding box center [326, 46] width 6 height 6
type input "New text 2"
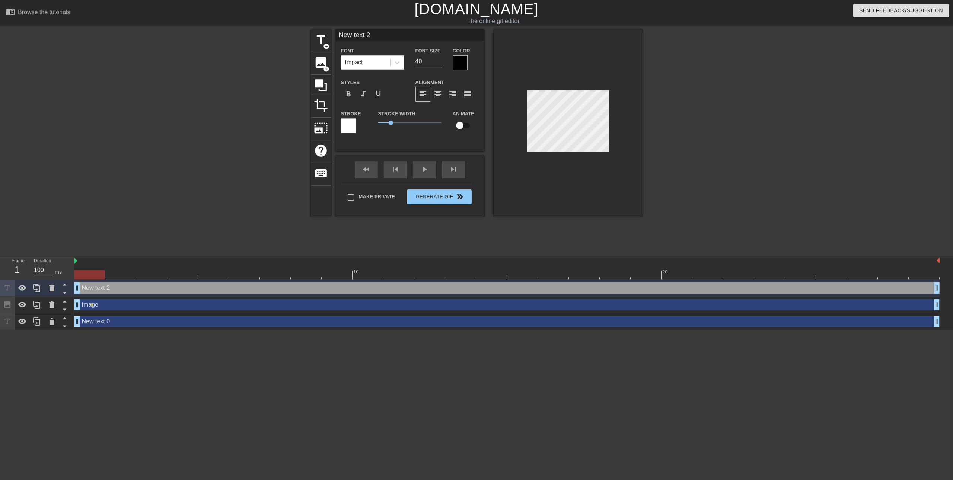
scroll to position [1, 1]
type input "Newtext 2"
type textarea "Newtext 2"
click at [53, 288] on icon at bounding box center [51, 288] width 5 height 7
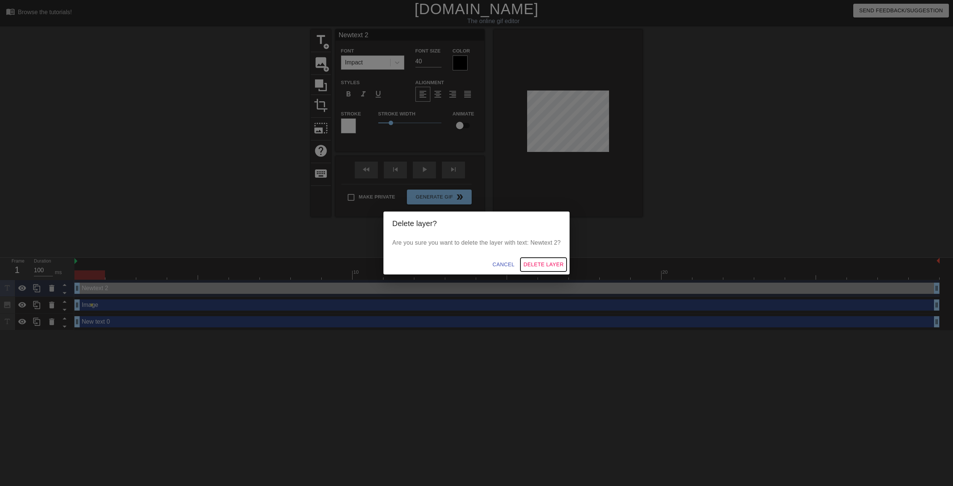
click at [534, 262] on span "Delete Layer" at bounding box center [543, 264] width 40 height 9
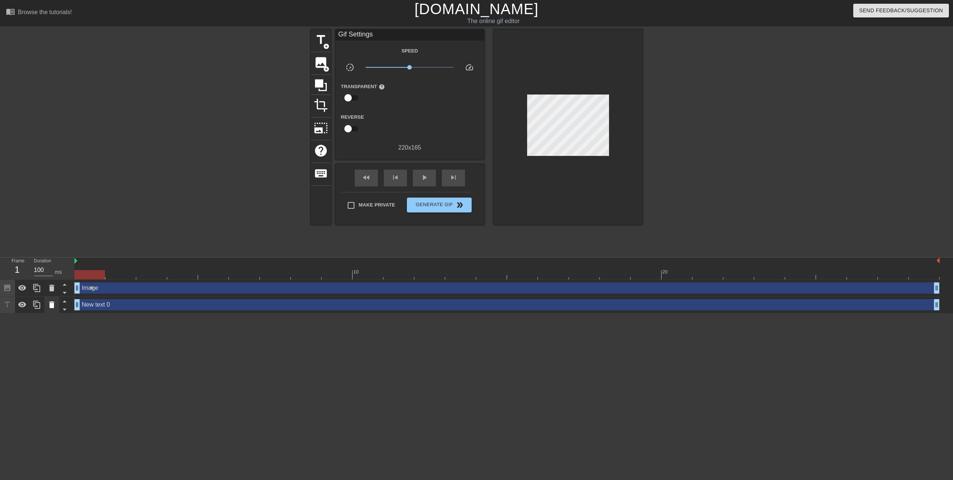
click at [50, 304] on icon at bounding box center [51, 304] width 5 height 7
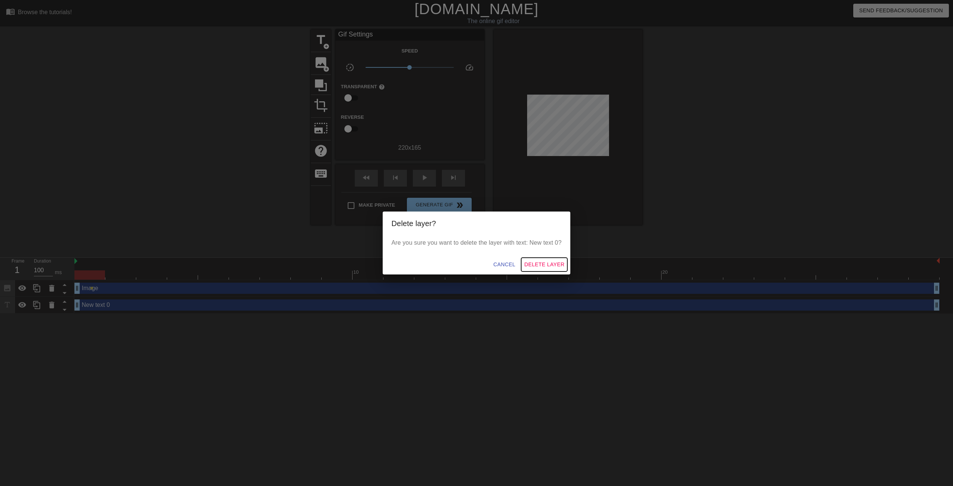
click at [544, 268] on span "Delete Layer" at bounding box center [544, 264] width 40 height 9
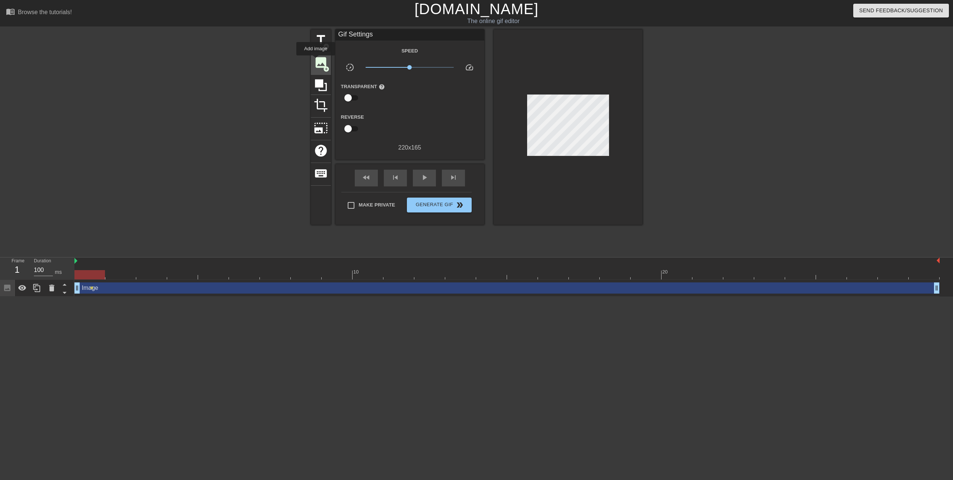
click at [315, 60] on span "image" at bounding box center [321, 62] width 14 height 14
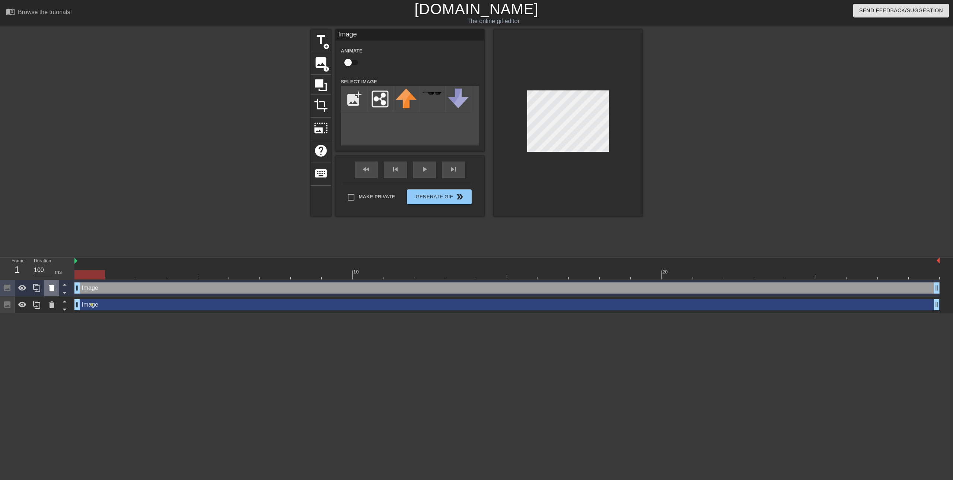
click at [52, 289] on icon at bounding box center [51, 288] width 5 height 7
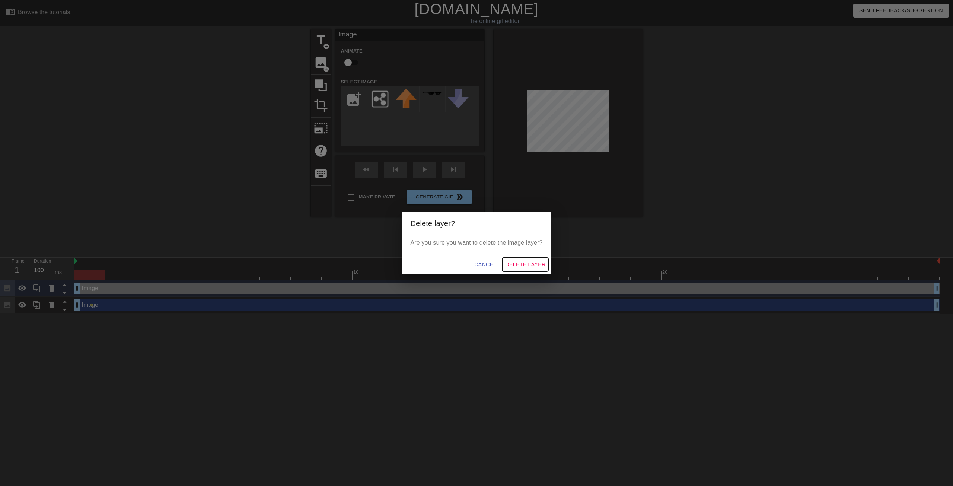
click at [527, 258] on button "Delete Layer" at bounding box center [525, 264] width 46 height 14
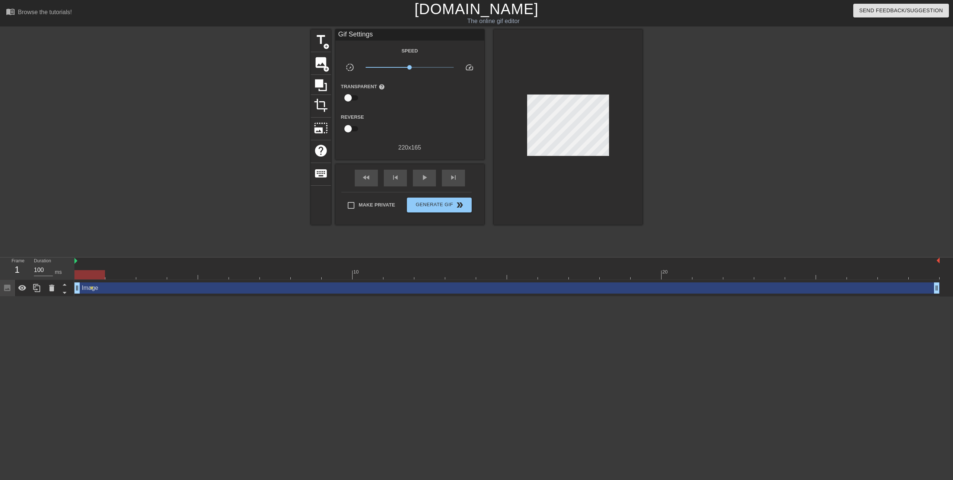
click at [126, 294] on div "Image drag_handle drag_handle lens" at bounding box center [506, 288] width 865 height 17
click at [148, 288] on div "Image drag_handle drag_handle" at bounding box center [506, 287] width 865 height 11
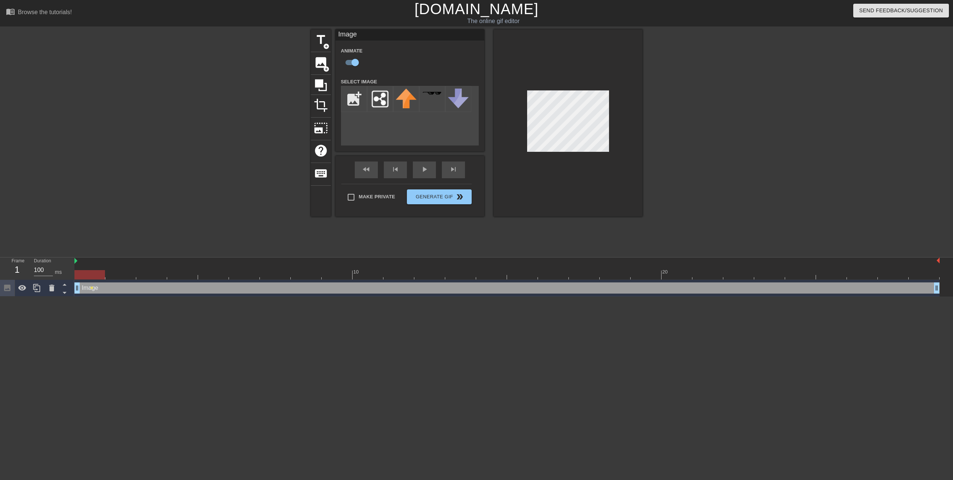
click at [145, 291] on div "Image drag_handle drag_handle" at bounding box center [506, 287] width 865 height 11
click at [419, 170] on div "play_arrow" at bounding box center [424, 169] width 23 height 17
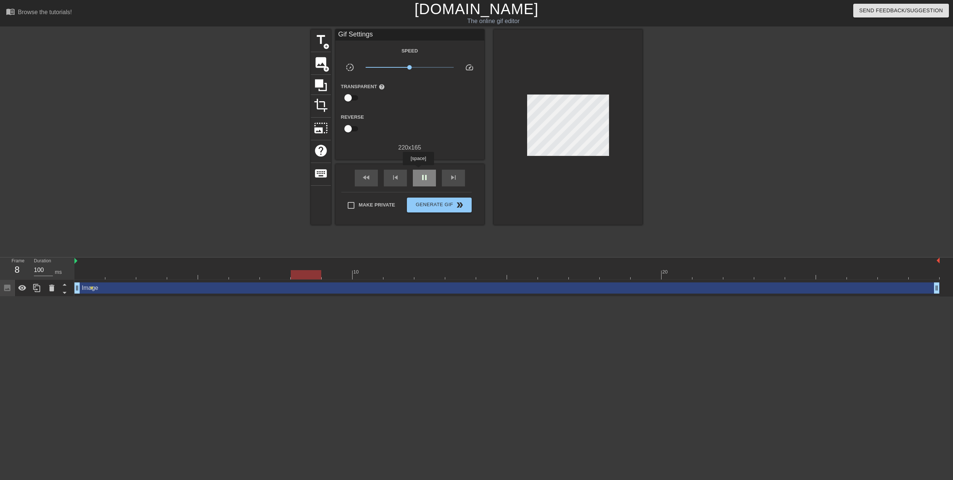
click at [418, 171] on div "pause" at bounding box center [424, 178] width 23 height 17
click at [105, 293] on div "Image drag_handle drag_handle" at bounding box center [506, 287] width 865 height 11
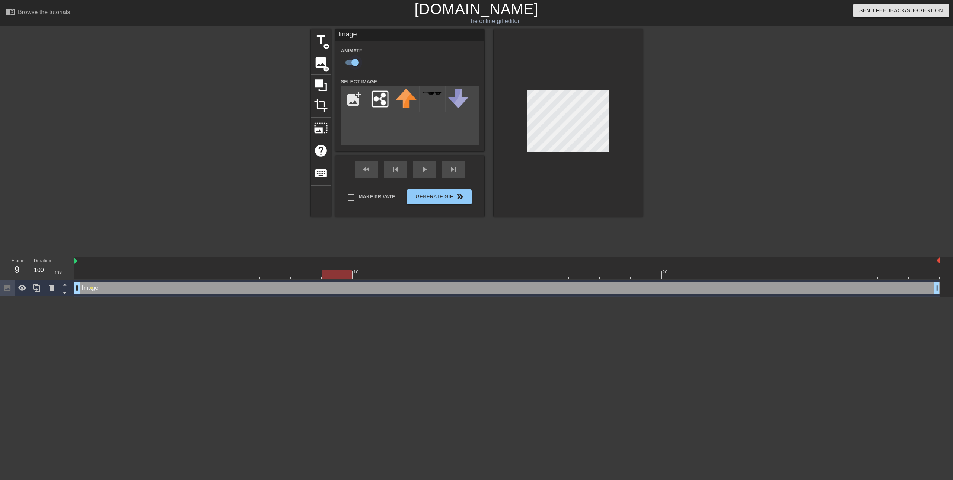
click at [352, 62] on input "checkbox" at bounding box center [355, 62] width 42 height 14
click at [352, 62] on input "checkbox" at bounding box center [348, 62] width 42 height 14
checkbox input "true"
drag, startPoint x: 345, startPoint y: 273, endPoint x: 361, endPoint y: 273, distance: 16.4
click at [361, 273] on div at bounding box center [367, 274] width 31 height 9
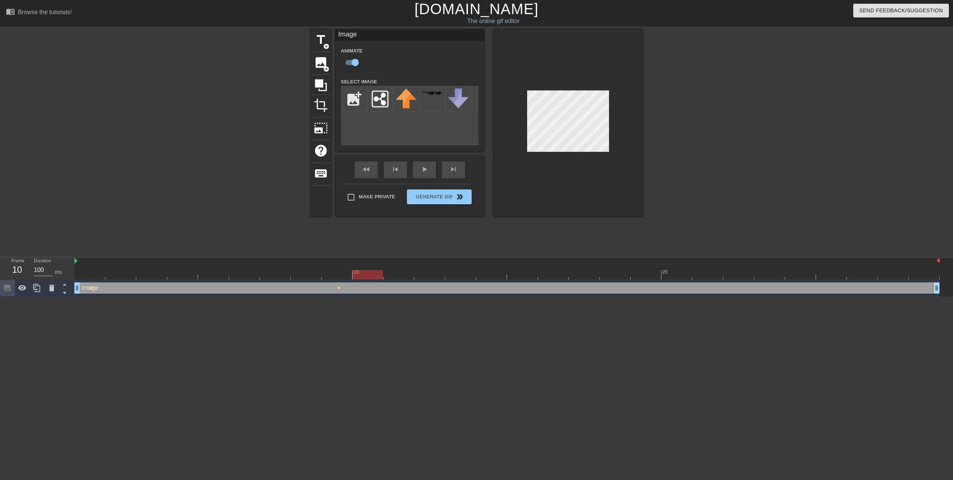
drag, startPoint x: 355, startPoint y: 274, endPoint x: 335, endPoint y: 273, distance: 20.8
click at [352, 274] on div at bounding box center [367, 274] width 31 height 9
drag, startPoint x: 322, startPoint y: 273, endPoint x: 316, endPoint y: 273, distance: 5.6
click at [321, 273] on div at bounding box center [336, 274] width 31 height 9
click at [284, 275] on div at bounding box center [506, 274] width 865 height 9
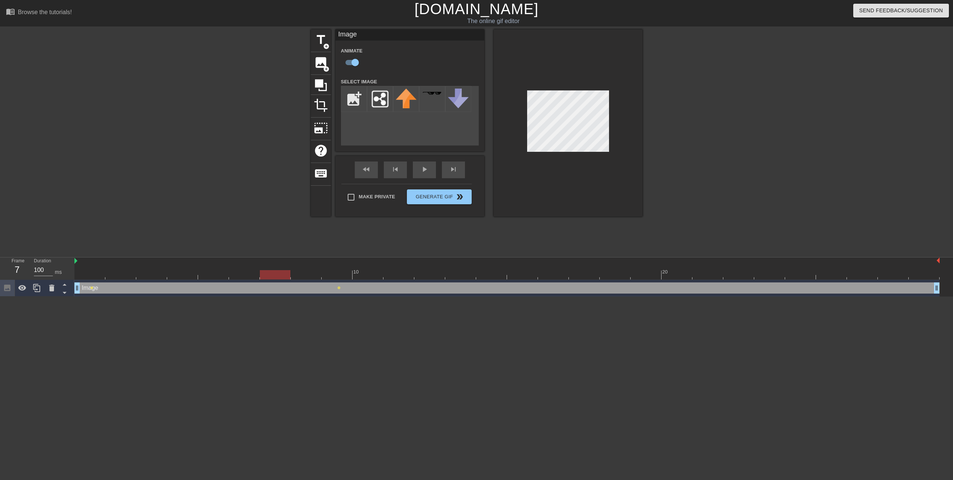
click at [99, 275] on div at bounding box center [506, 274] width 865 height 9
click at [119, 276] on div at bounding box center [506, 274] width 865 height 9
click at [152, 273] on div at bounding box center [506, 274] width 865 height 9
click at [187, 276] on div at bounding box center [506, 274] width 865 height 9
click at [215, 275] on div at bounding box center [506, 274] width 865 height 9
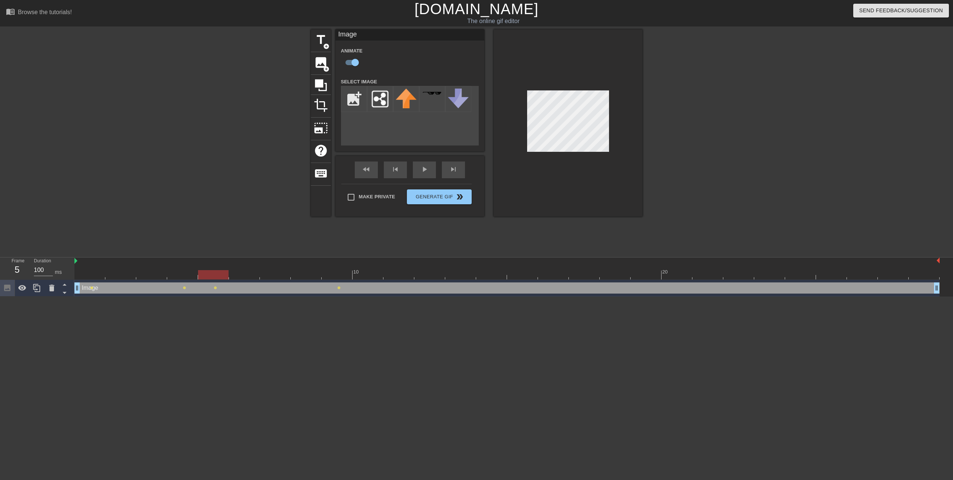
click at [87, 273] on div at bounding box center [506, 274] width 865 height 9
click at [118, 275] on div at bounding box center [506, 274] width 865 height 9
click at [151, 277] on div at bounding box center [506, 274] width 865 height 9
click at [183, 277] on div at bounding box center [506, 274] width 865 height 9
click at [207, 276] on div at bounding box center [506, 274] width 865 height 9
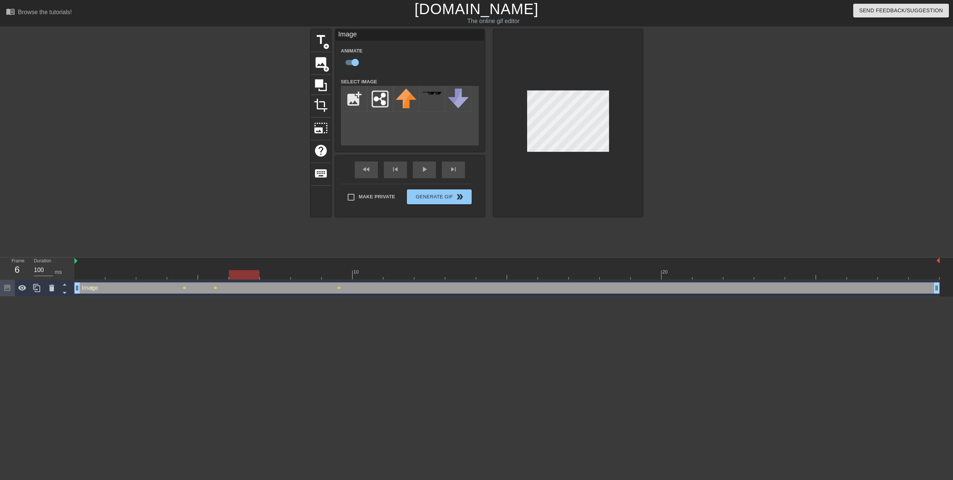
click at [247, 278] on div at bounding box center [506, 274] width 865 height 9
click at [273, 278] on div at bounding box center [506, 274] width 865 height 9
click at [309, 276] on div at bounding box center [506, 274] width 865 height 9
click at [333, 276] on div at bounding box center [506, 274] width 865 height 9
click at [362, 276] on div at bounding box center [506, 274] width 865 height 9
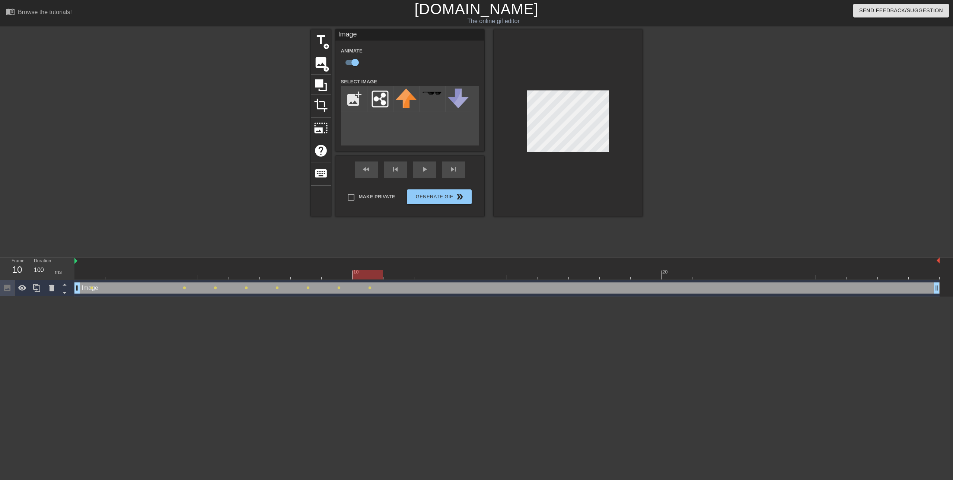
click at [400, 271] on div at bounding box center [506, 274] width 865 height 9
click at [429, 275] on div at bounding box center [506, 274] width 865 height 9
click at [460, 278] on div at bounding box center [506, 274] width 865 height 9
click at [491, 275] on div at bounding box center [506, 274] width 865 height 9
click at [527, 275] on div at bounding box center [506, 274] width 865 height 9
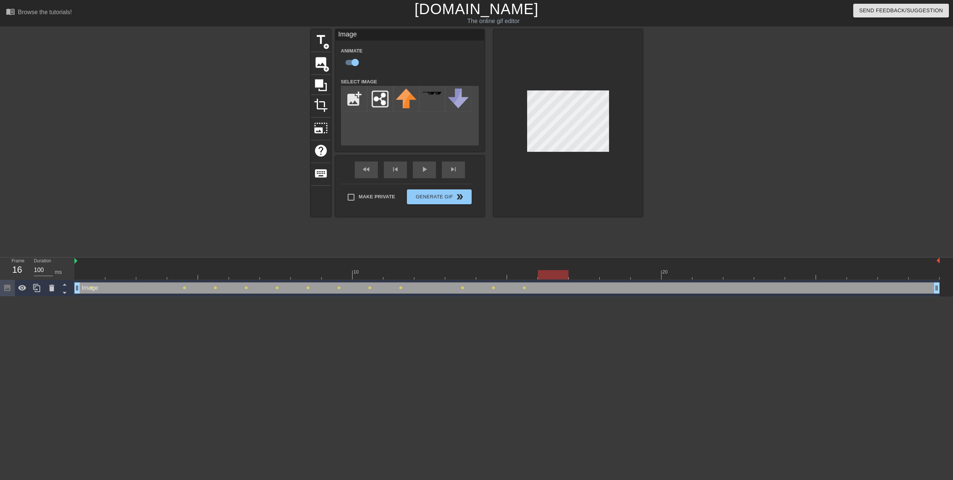
click at [550, 275] on div at bounding box center [506, 274] width 865 height 9
click at [587, 275] on div at bounding box center [506, 274] width 865 height 9
click at [617, 273] on div at bounding box center [506, 274] width 865 height 9
click at [639, 274] on div at bounding box center [506, 274] width 865 height 9
click at [676, 277] on div at bounding box center [506, 274] width 865 height 9
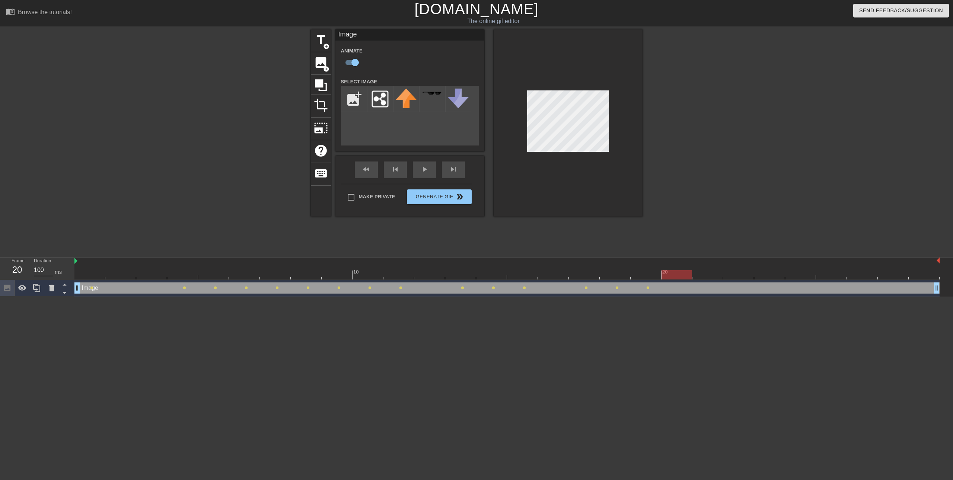
click at [685, 274] on div at bounding box center [676, 274] width 31 height 9
click at [602, 152] on div at bounding box center [567, 122] width 149 height 187
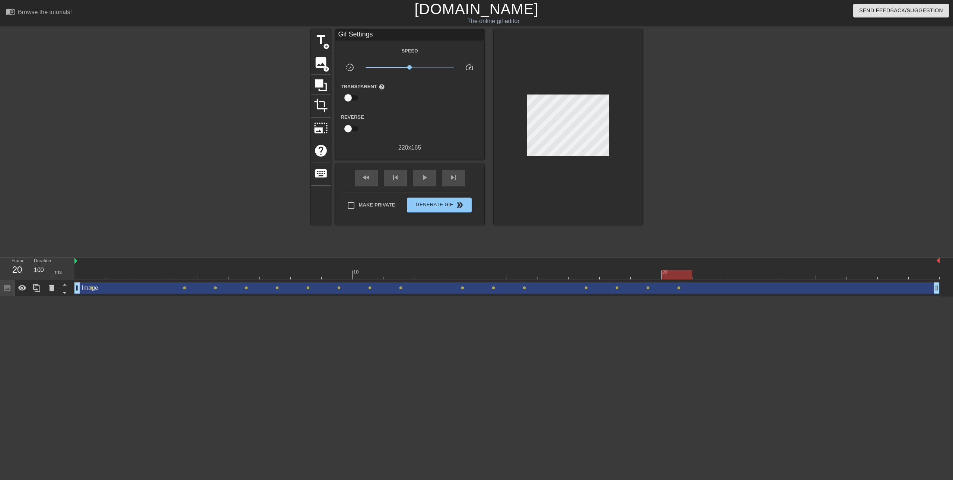
click at [583, 132] on div at bounding box center [567, 126] width 149 height 195
drag, startPoint x: 634, startPoint y: 180, endPoint x: 605, endPoint y: 159, distance: 36.2
click at [606, 152] on div at bounding box center [567, 126] width 149 height 195
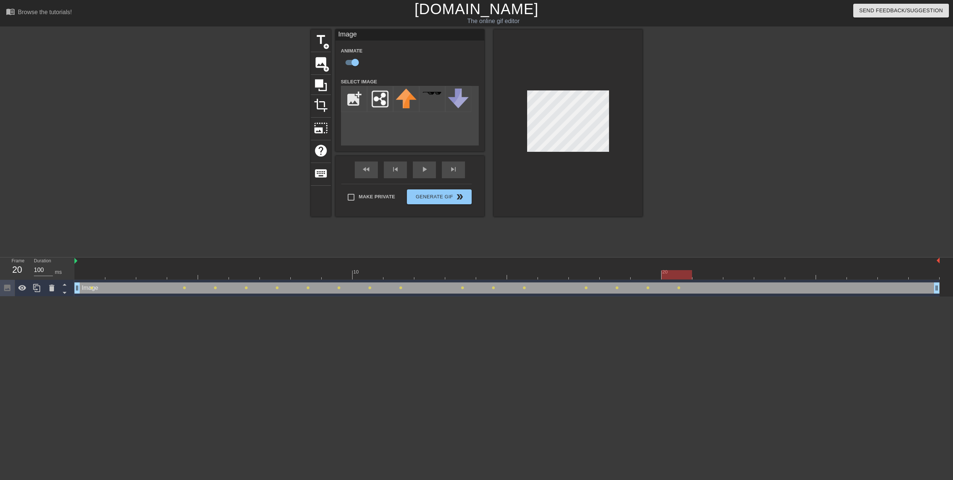
click at [530, 165] on div at bounding box center [567, 122] width 149 height 187
click at [528, 167] on div at bounding box center [567, 122] width 149 height 187
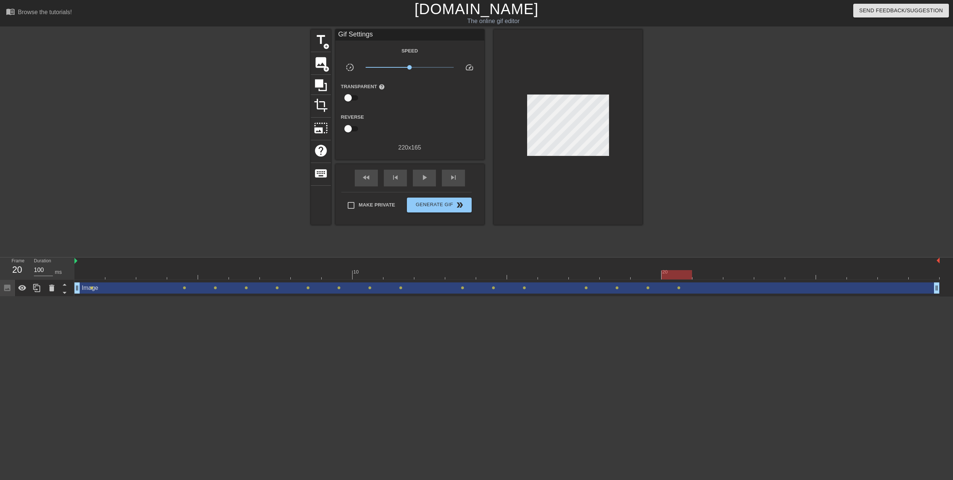
drag, startPoint x: 528, startPoint y: 166, endPoint x: 532, endPoint y: 165, distance: 3.9
click at [532, 165] on div at bounding box center [567, 126] width 149 height 195
click at [699, 277] on div at bounding box center [506, 274] width 865 height 9
click at [738, 281] on div "Image drag_handle drag_handle lens lens lens lens lens lens lens lens lens lens…" at bounding box center [506, 288] width 865 height 17
click at [757, 284] on div "Image drag_handle drag_handle" at bounding box center [506, 287] width 865 height 11
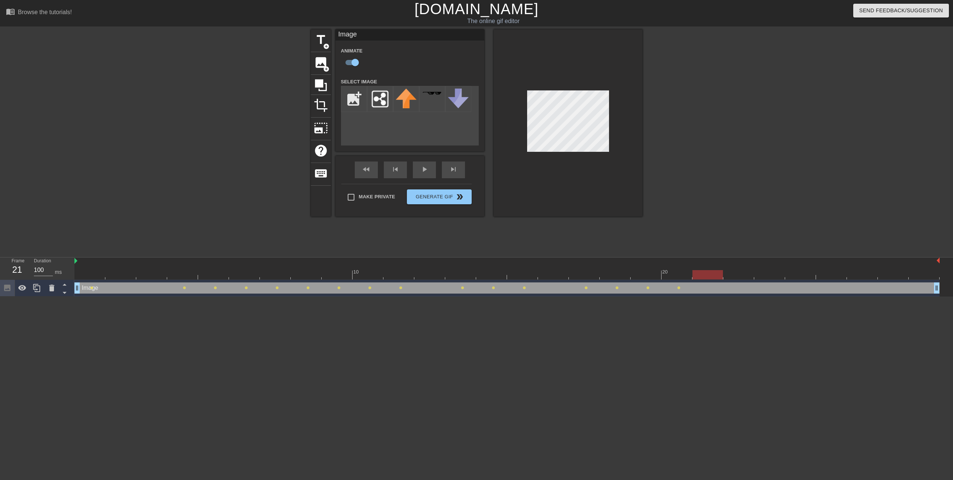
click at [731, 273] on div at bounding box center [506, 274] width 865 height 9
click at [771, 275] on div at bounding box center [506, 274] width 865 height 9
click at [93, 273] on div at bounding box center [506, 274] width 865 height 9
click at [77, 260] on img at bounding box center [75, 261] width 3 height 6
click at [93, 285] on div "Image drag_handle drag_handle" at bounding box center [506, 287] width 865 height 11
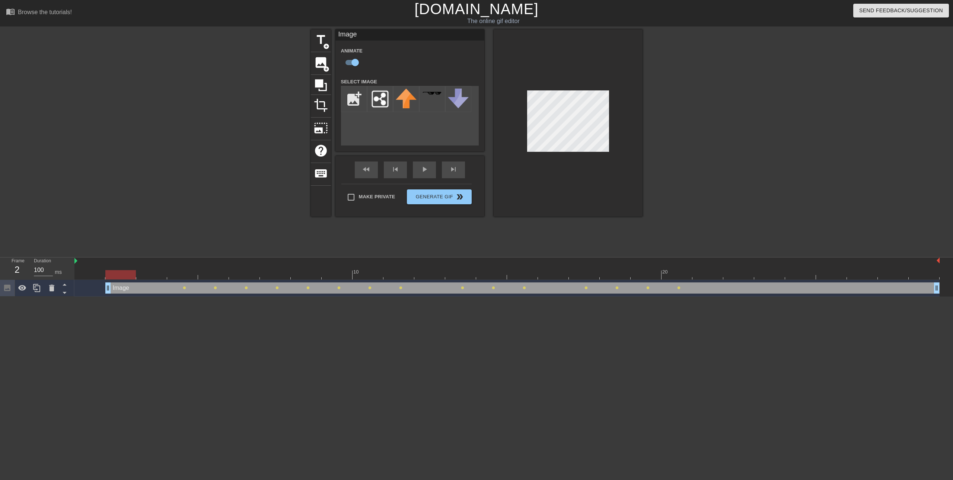
drag, startPoint x: 77, startPoint y: 289, endPoint x: 116, endPoint y: 288, distance: 39.4
drag, startPoint x: 109, startPoint y: 290, endPoint x: 78, endPoint y: 289, distance: 30.9
click at [96, 297] on html "menu_book Browse the tutorials! Gifntext.com The online gif editor Send Feedbac…" at bounding box center [476, 148] width 953 height 297
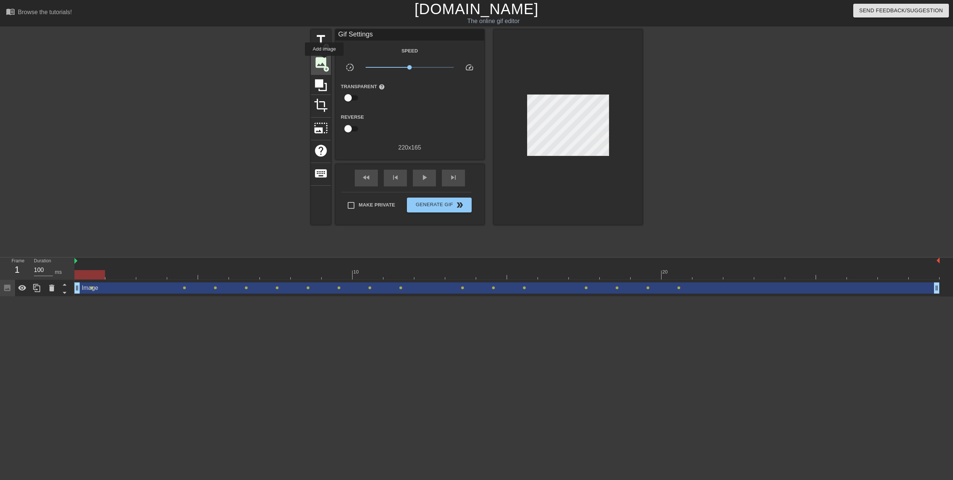
click at [324, 61] on span "image" at bounding box center [321, 62] width 14 height 14
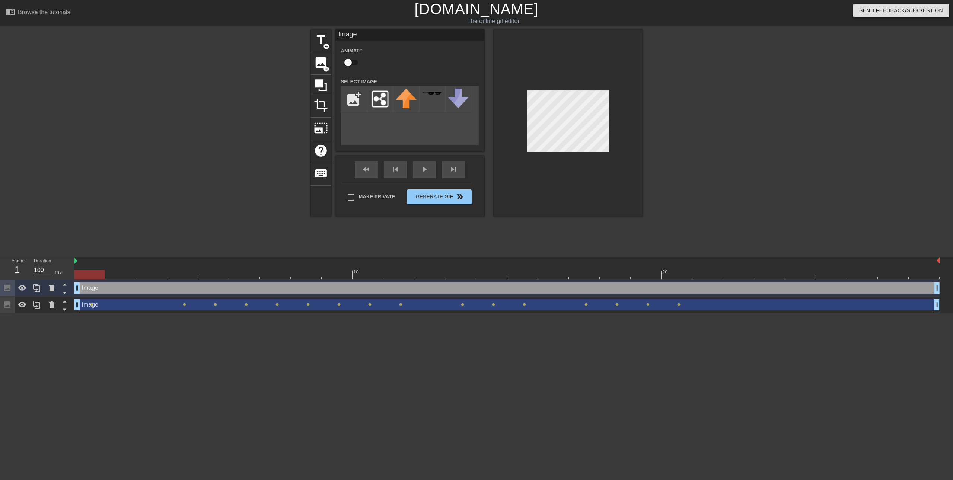
click at [156, 306] on div "Image drag_handle drag_handle" at bounding box center [506, 304] width 865 height 11
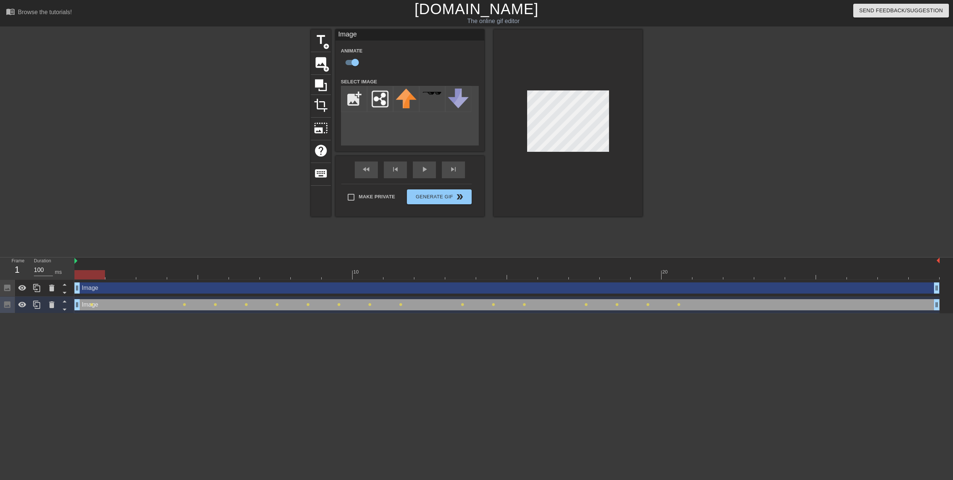
click at [150, 292] on div "Image drag_handle drag_handle" at bounding box center [506, 287] width 865 height 11
checkbox input "false"
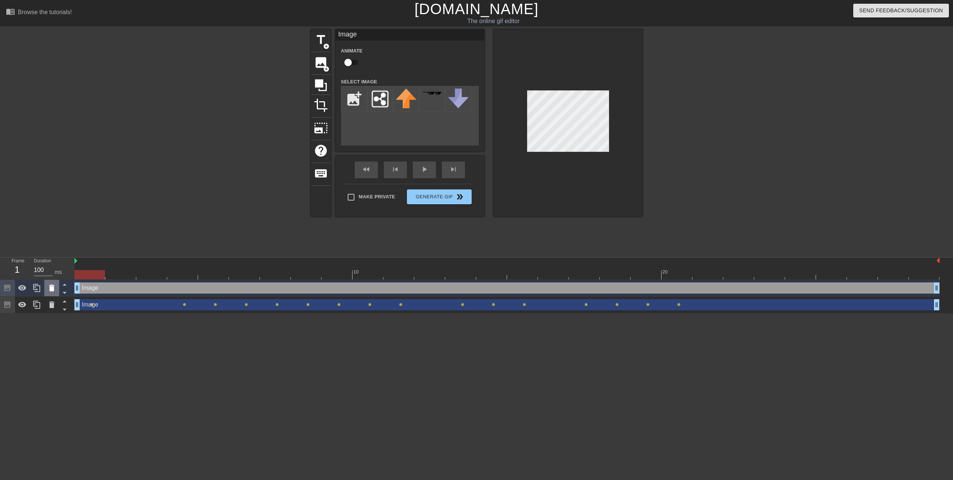
click at [55, 288] on icon at bounding box center [51, 288] width 9 height 9
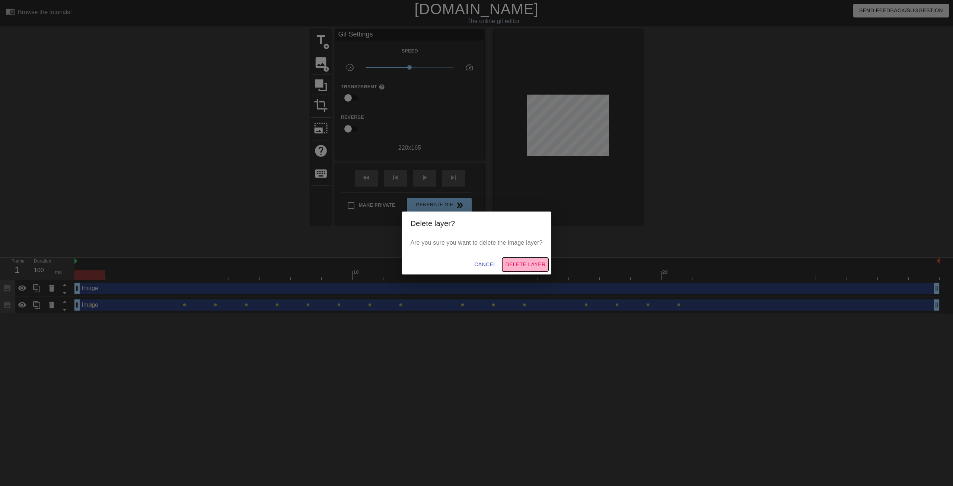
click at [522, 259] on button "Delete Layer" at bounding box center [525, 264] width 46 height 14
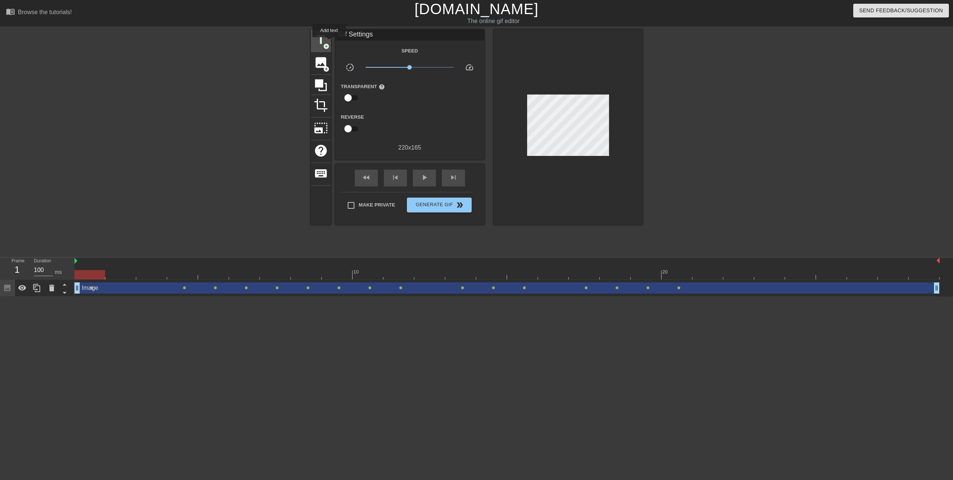
click at [321, 41] on span "title" at bounding box center [321, 40] width 14 height 14
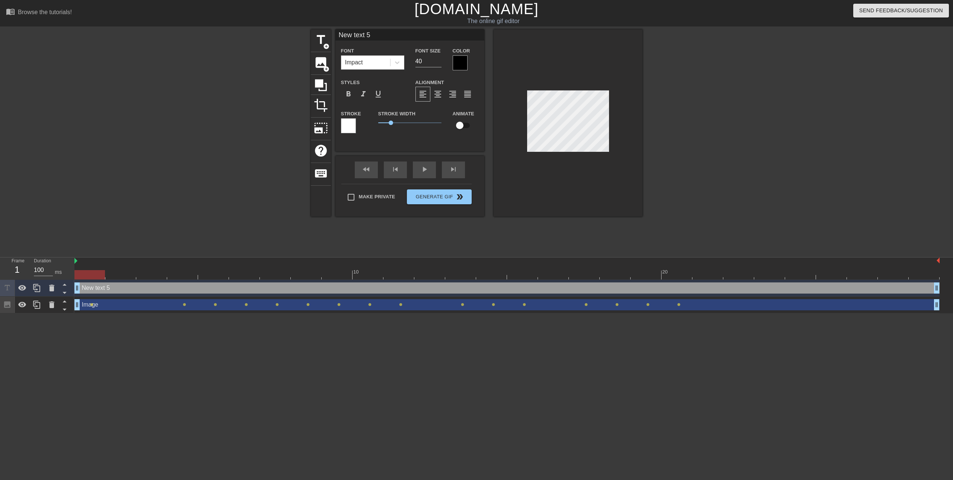
scroll to position [1, 1]
type input "Q"
type textarea "Q"
type input "QA"
type textarea "QA"
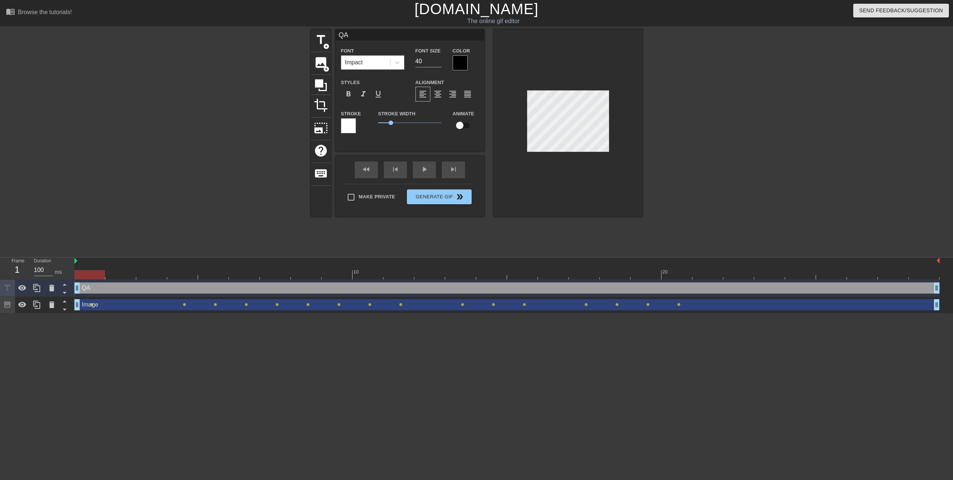
click at [121, 290] on div "QA drag_handle drag_handle" at bounding box center [506, 287] width 865 height 11
click at [116, 285] on div "QA drag_handle drag_handle" at bounding box center [506, 287] width 865 height 11
click at [116, 276] on div at bounding box center [506, 274] width 865 height 9
click at [150, 277] on div at bounding box center [506, 274] width 865 height 9
click at [173, 279] on div "10 20" at bounding box center [506, 268] width 865 height 22
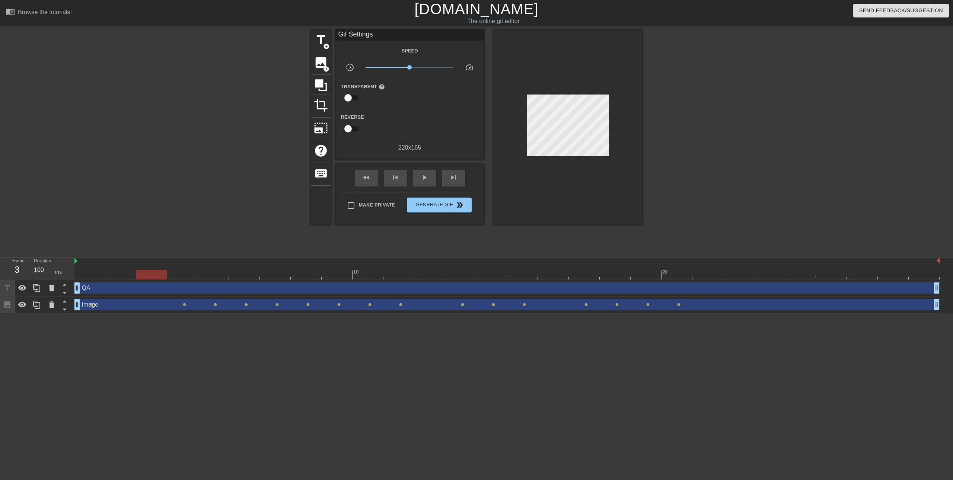
click at [102, 287] on div "QA drag_handle drag_handle" at bounding box center [506, 287] width 865 height 11
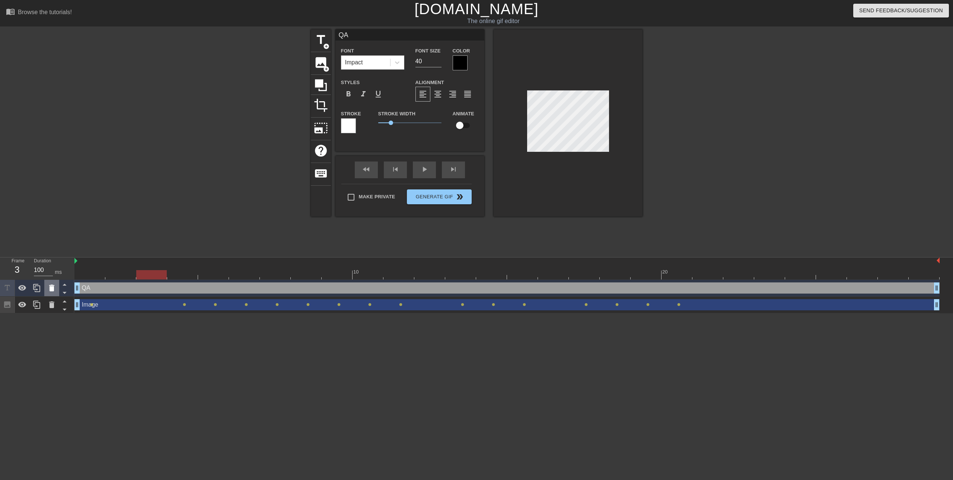
click at [49, 289] on icon at bounding box center [51, 288] width 9 height 9
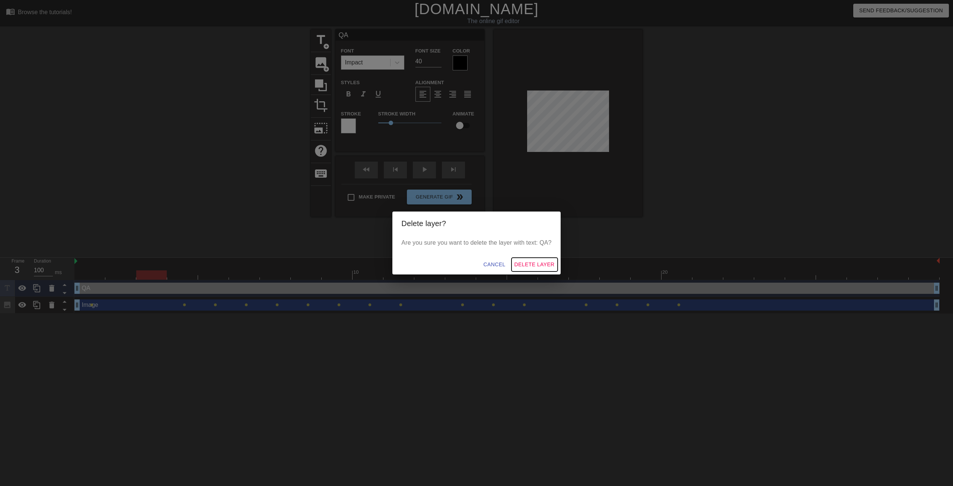
drag, startPoint x: 524, startPoint y: 263, endPoint x: 615, endPoint y: 173, distance: 128.4
click at [524, 263] on span "Delete Layer" at bounding box center [534, 264] width 40 height 9
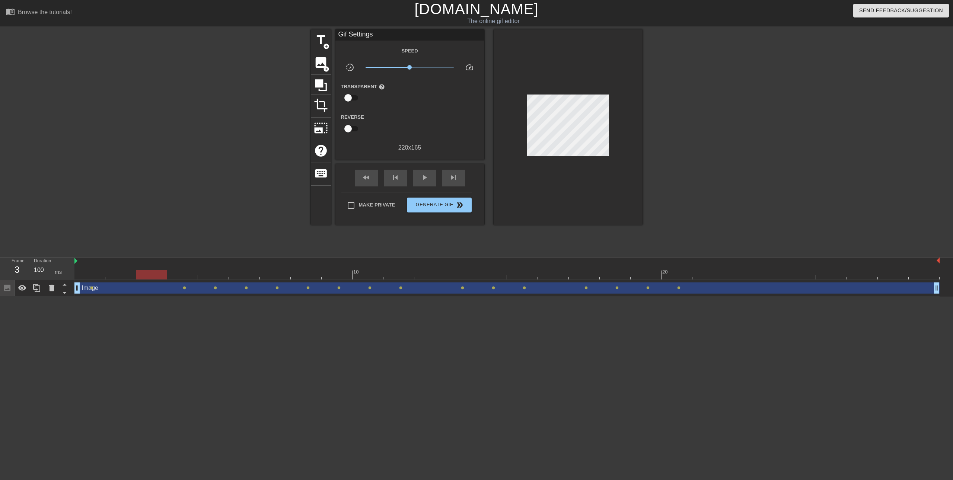
click at [148, 297] on html "menu_book Browse the tutorials! Gifntext.com The online gif editor Send Feedbac…" at bounding box center [476, 148] width 953 height 297
click at [319, 62] on span "image" at bounding box center [321, 62] width 14 height 14
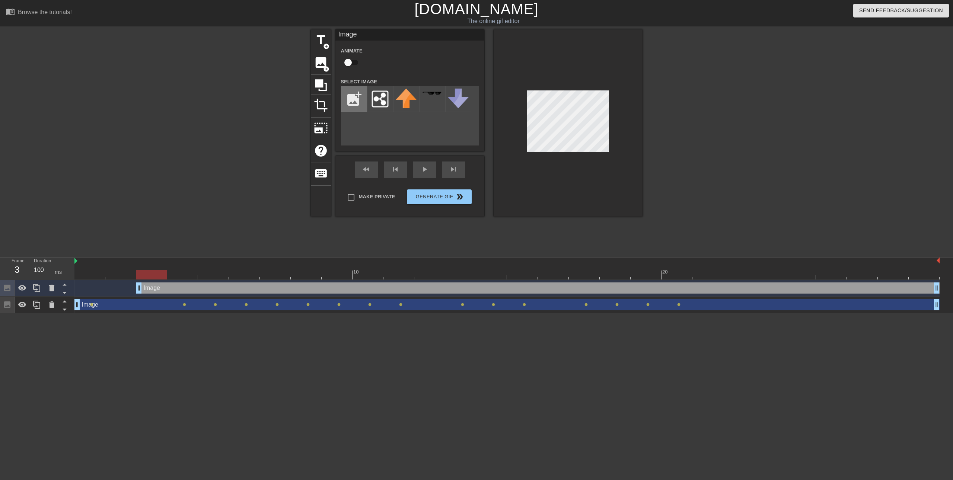
click at [358, 101] on input "file" at bounding box center [353, 98] width 25 height 25
type input "C:\fakepath\output-onlinepngtools.png"
click at [378, 101] on img at bounding box center [379, 97] width 21 height 16
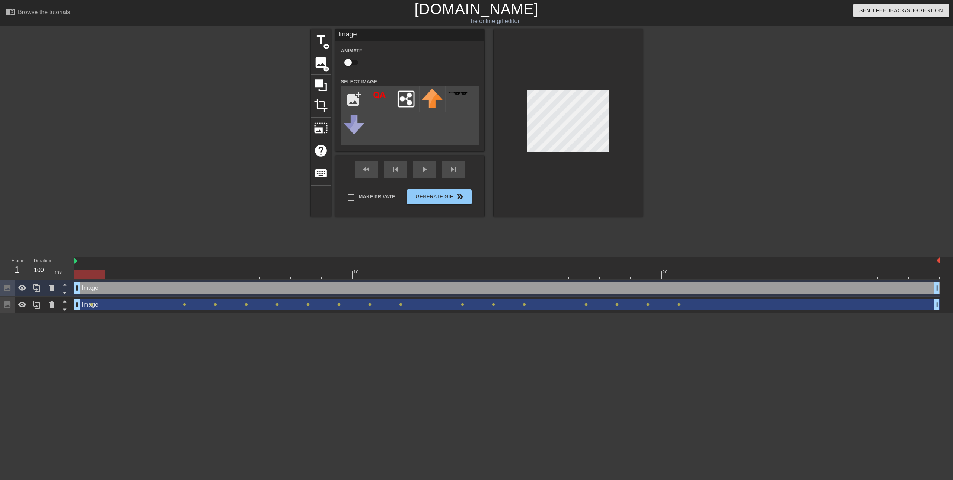
drag, startPoint x: 137, startPoint y: 288, endPoint x: 168, endPoint y: 236, distance: 60.2
click at [67, 288] on div "Frame 1 Duration 100 ms 10 20 Image drag_handle drag_handle Image drag_handle d…" at bounding box center [476, 285] width 953 height 56
click at [88, 289] on div "Image drag_handle drag_handle" at bounding box center [506, 287] width 865 height 11
click at [92, 277] on div at bounding box center [89, 274] width 31 height 9
click at [113, 274] on div at bounding box center [506, 274] width 865 height 9
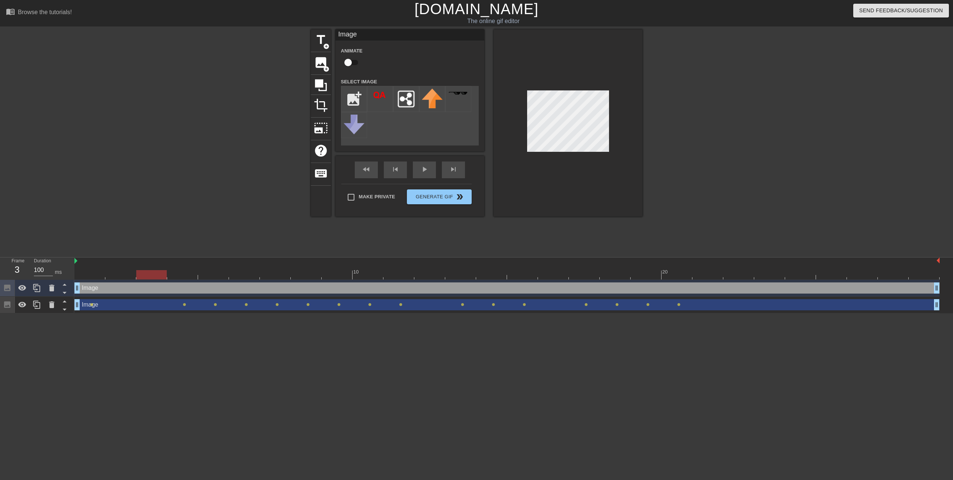
click at [154, 272] on div at bounding box center [506, 274] width 865 height 9
click at [191, 273] on div at bounding box center [506, 274] width 865 height 9
click at [221, 275] on div at bounding box center [506, 274] width 865 height 9
click at [246, 277] on div at bounding box center [506, 274] width 865 height 9
click at [284, 271] on div at bounding box center [506, 274] width 865 height 9
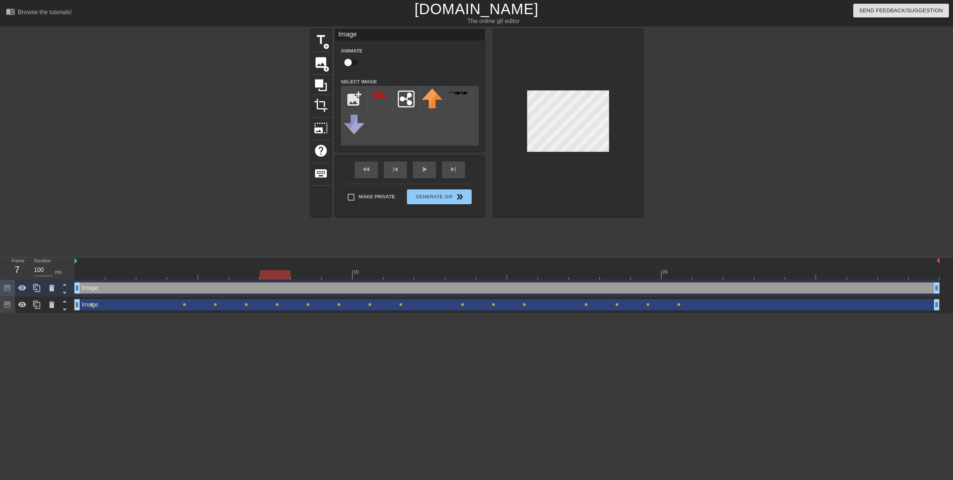
click at [303, 274] on div at bounding box center [506, 274] width 865 height 9
click at [336, 269] on div at bounding box center [336, 269] width 31 height 9
click at [368, 271] on div at bounding box center [506, 274] width 865 height 9
click at [399, 278] on div at bounding box center [506, 274] width 865 height 9
click at [434, 274] on div at bounding box center [506, 274] width 865 height 9
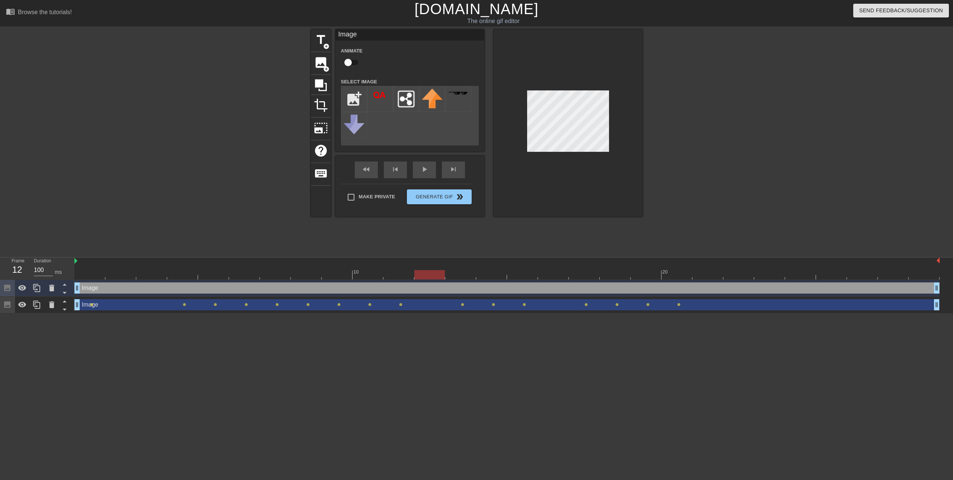
click at [464, 273] on div at bounding box center [506, 274] width 865 height 9
click at [492, 274] on div at bounding box center [506, 274] width 865 height 9
click at [529, 277] on div at bounding box center [506, 274] width 865 height 9
click at [555, 279] on div at bounding box center [506, 274] width 865 height 9
click at [586, 278] on div at bounding box center [506, 274] width 865 height 9
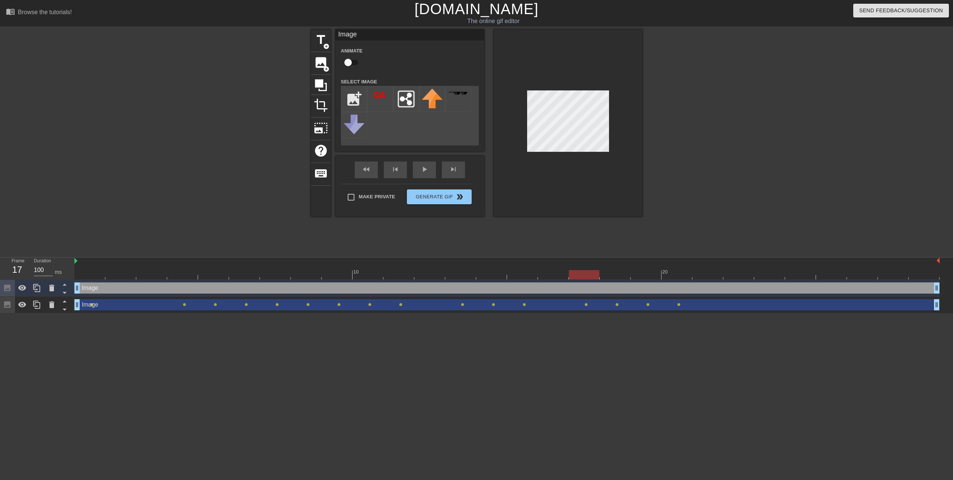
click at [560, 276] on div at bounding box center [506, 274] width 865 height 9
click at [587, 278] on div at bounding box center [506, 274] width 865 height 9
click at [615, 274] on div at bounding box center [506, 274] width 865 height 9
click at [644, 275] on div at bounding box center [506, 274] width 865 height 9
click at [683, 276] on div at bounding box center [506, 274] width 865 height 9
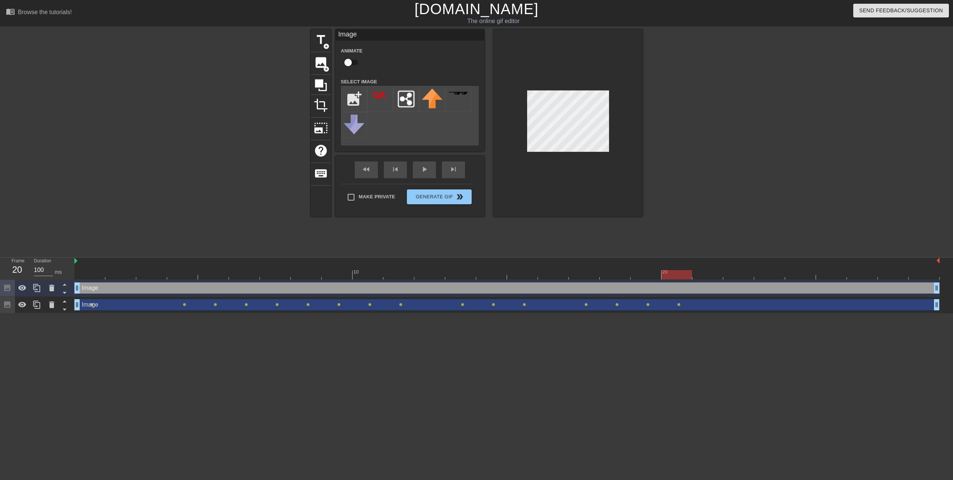
click at [702, 275] on div at bounding box center [506, 274] width 865 height 9
click at [676, 273] on div at bounding box center [506, 274] width 865 height 9
click at [733, 274] on div at bounding box center [506, 274] width 865 height 9
click at [706, 276] on div at bounding box center [506, 274] width 865 height 9
click at [730, 273] on div at bounding box center [506, 274] width 865 height 9
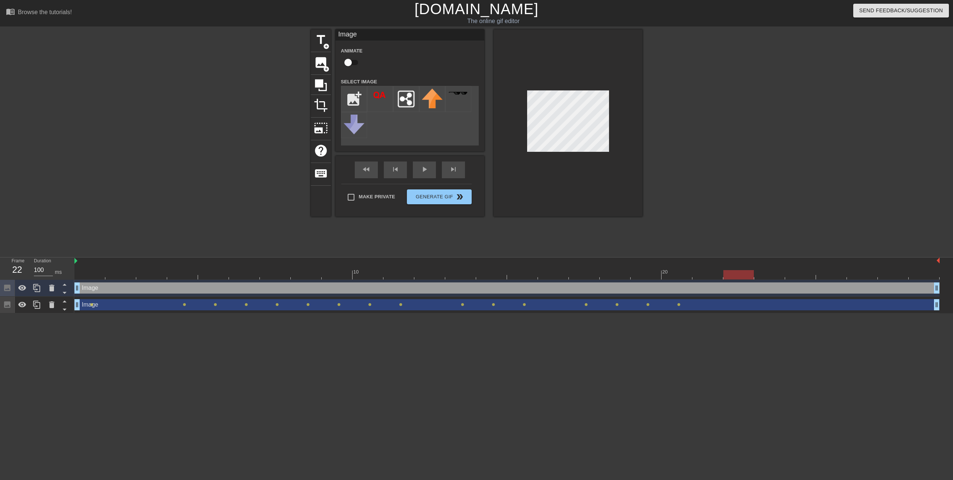
click at [768, 277] on div at bounding box center [506, 274] width 865 height 9
click at [805, 276] on div at bounding box center [506, 274] width 865 height 9
click at [828, 270] on div at bounding box center [831, 269] width 31 height 9
click at [862, 277] on div at bounding box center [506, 274] width 865 height 9
click at [894, 278] on div at bounding box center [506, 274] width 865 height 9
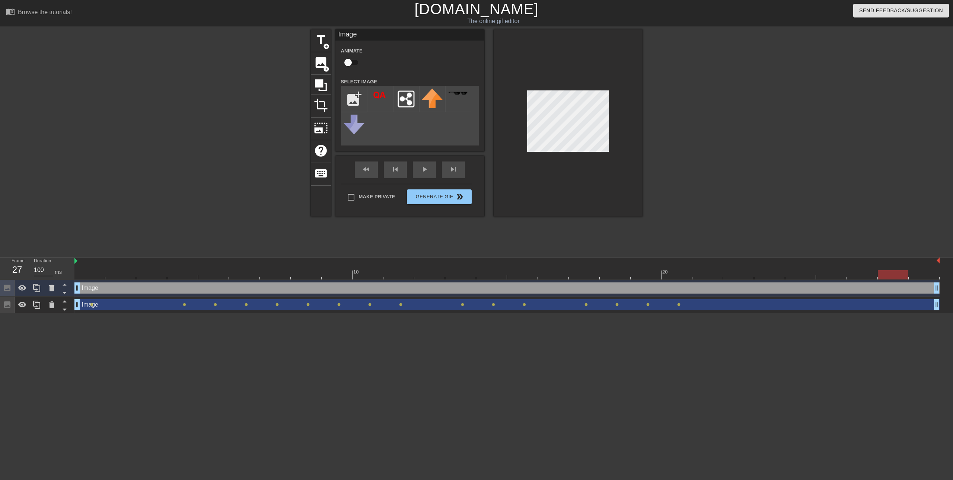
click at [927, 282] on div "Image drag_handle drag_handle" at bounding box center [506, 287] width 865 height 11
click at [350, 197] on input "Make Private" at bounding box center [351, 197] width 16 height 16
checkbox input "true"
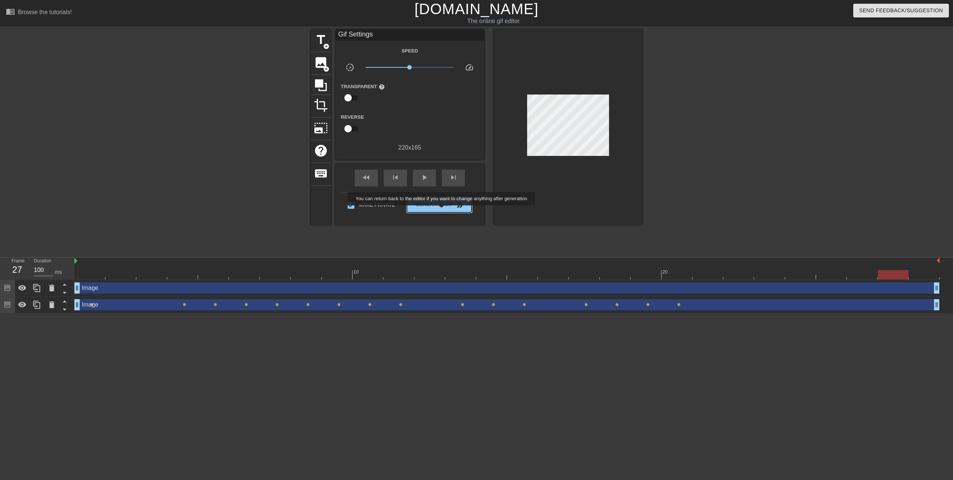
click at [442, 210] on button "Generate Gif double_arrow" at bounding box center [439, 205] width 64 height 15
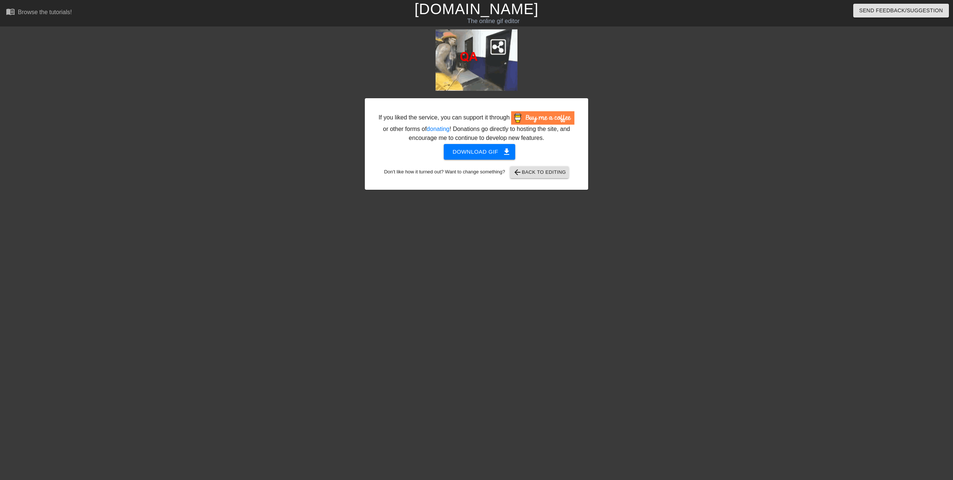
click at [611, 104] on div at bounding box center [653, 140] width 112 height 223
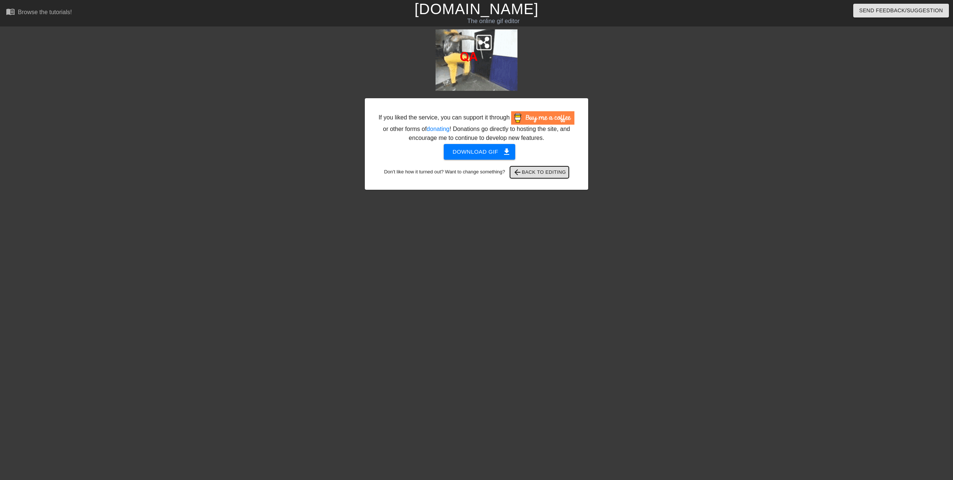
click at [539, 171] on span "arrow_back Back to Editing" at bounding box center [539, 172] width 53 height 9
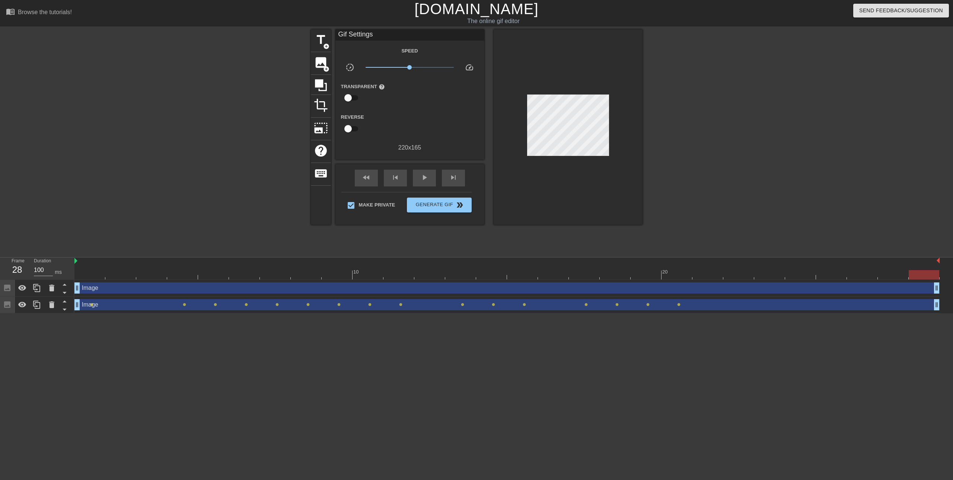
click at [178, 288] on div "Image drag_handle drag_handle" at bounding box center [506, 287] width 865 height 11
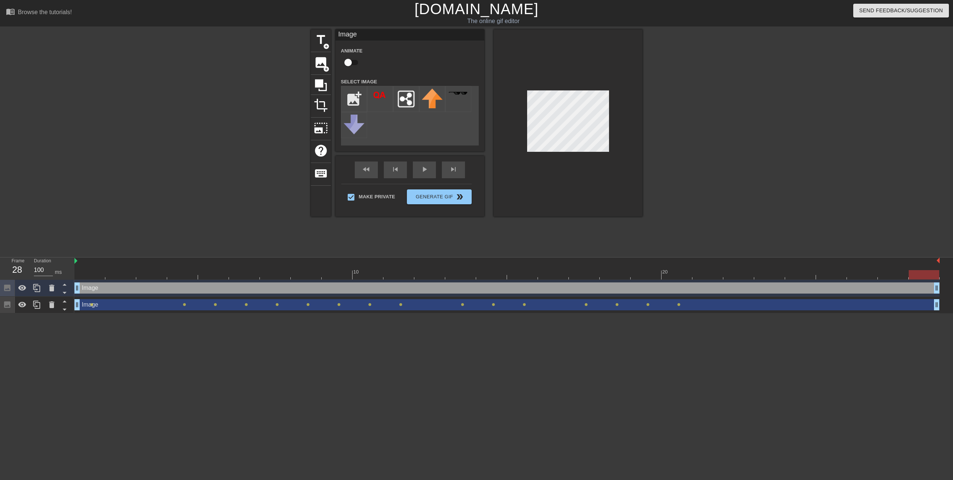
click at [349, 60] on input "checkbox" at bounding box center [348, 62] width 42 height 14
checkbox input "true"
click at [98, 288] on div "Image drag_handle drag_handle" at bounding box center [506, 287] width 865 height 11
click at [95, 288] on div "Image drag_handle drag_handle" at bounding box center [506, 287] width 865 height 11
click at [99, 274] on div at bounding box center [506, 274] width 865 height 9
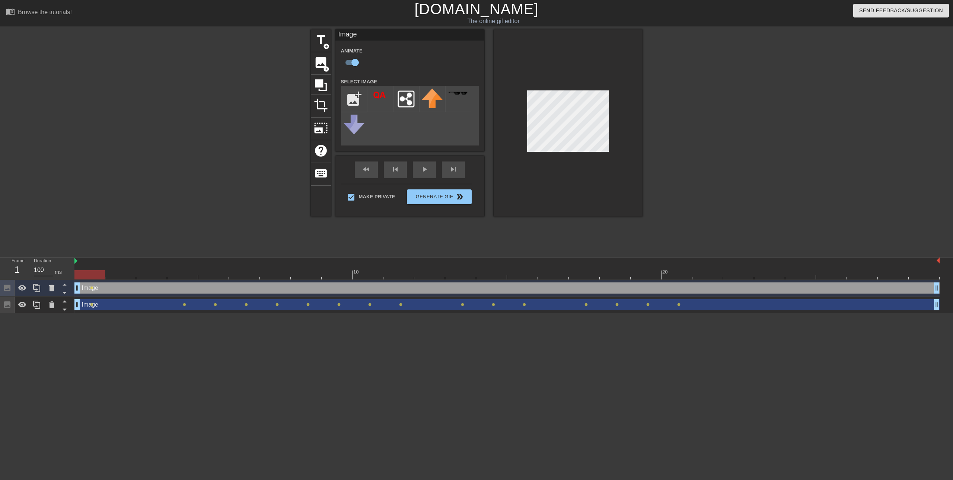
click at [116, 273] on div at bounding box center [506, 274] width 865 height 9
click at [87, 265] on div "10 20" at bounding box center [506, 268] width 865 height 22
click at [119, 273] on div at bounding box center [506, 274] width 865 height 9
click at [156, 275] on div at bounding box center [506, 274] width 865 height 9
click at [188, 273] on div at bounding box center [506, 274] width 865 height 9
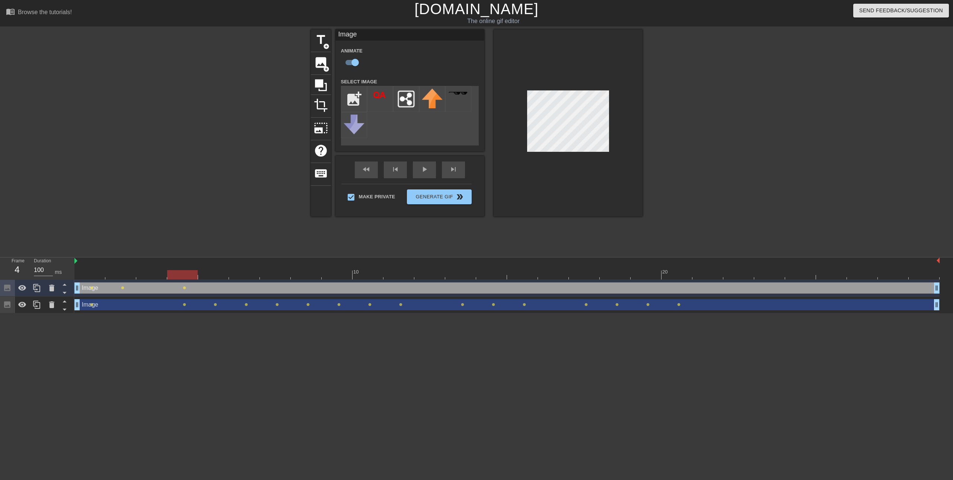
click at [216, 273] on div at bounding box center [506, 274] width 865 height 9
click at [248, 271] on div at bounding box center [506, 274] width 865 height 9
click at [273, 272] on div at bounding box center [506, 274] width 865 height 9
click at [307, 274] on div at bounding box center [506, 274] width 865 height 9
click at [335, 275] on div at bounding box center [506, 274] width 865 height 9
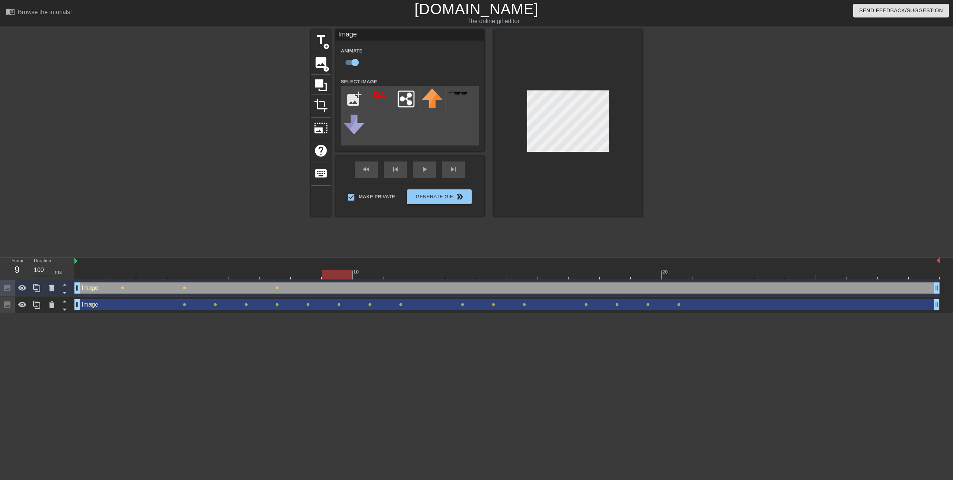
click at [364, 274] on div at bounding box center [506, 274] width 865 height 9
click at [393, 275] on div at bounding box center [506, 274] width 865 height 9
click at [431, 278] on div at bounding box center [506, 274] width 865 height 9
click at [456, 273] on div at bounding box center [506, 274] width 865 height 9
click at [500, 276] on div at bounding box center [506, 274] width 865 height 9
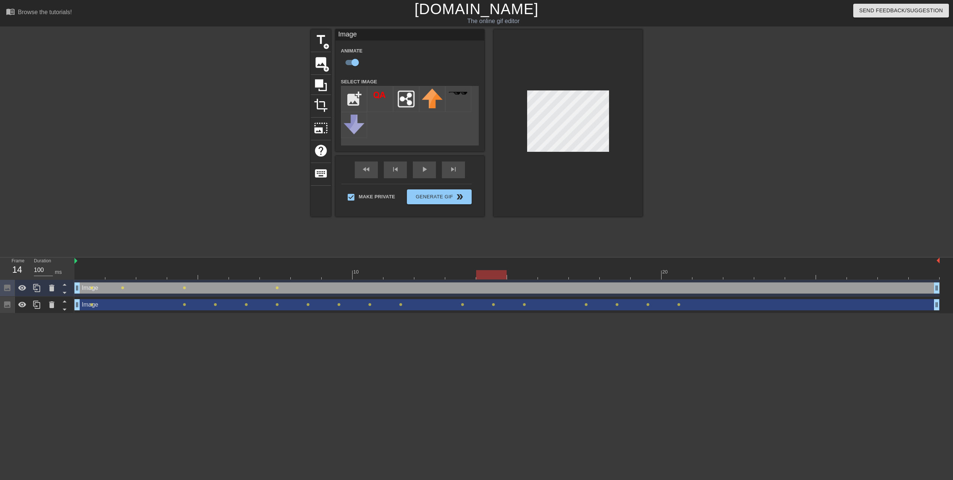
click at [519, 280] on div "Image drag_handle drag_handle lens lens lens lens" at bounding box center [506, 288] width 865 height 17
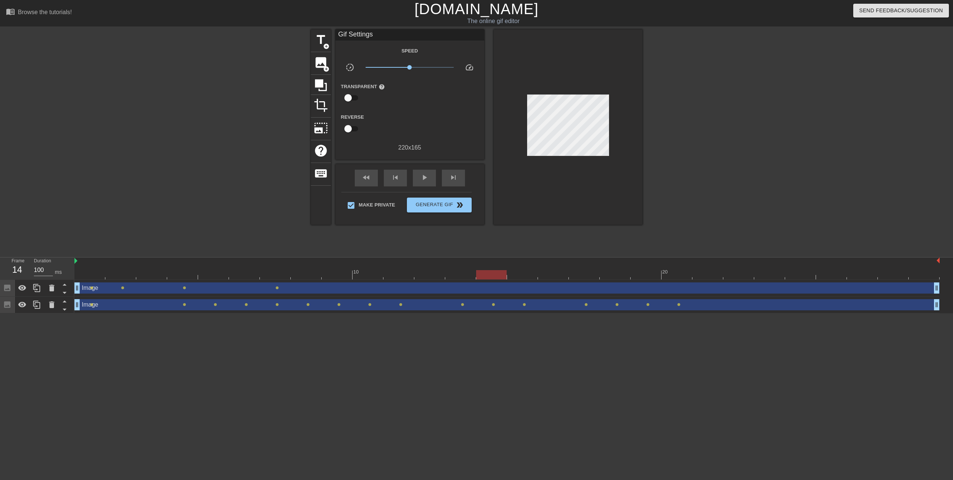
click at [529, 278] on div at bounding box center [506, 274] width 865 height 9
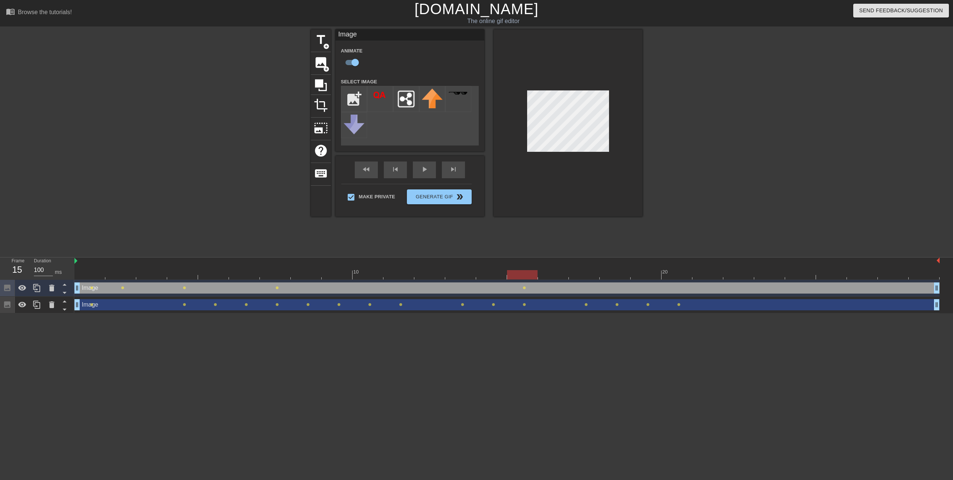
click at [559, 273] on div at bounding box center [506, 274] width 865 height 9
click at [579, 277] on div at bounding box center [506, 274] width 865 height 9
click at [615, 276] on div at bounding box center [506, 274] width 865 height 9
click at [646, 273] on div at bounding box center [506, 274] width 865 height 9
click at [677, 275] on div at bounding box center [506, 274] width 865 height 9
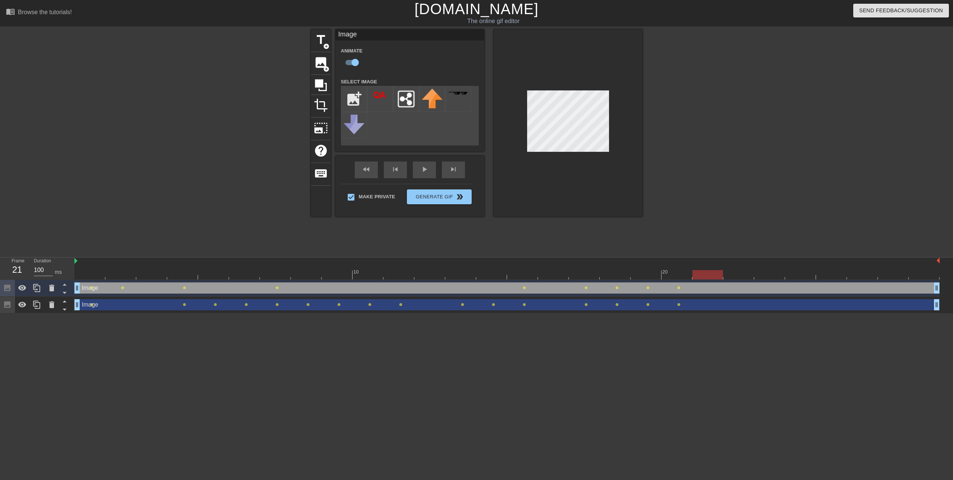
click at [705, 271] on div "10 20" at bounding box center [506, 268] width 865 height 22
click at [739, 275] on div at bounding box center [506, 274] width 865 height 9
click at [777, 280] on div "Image drag_handle drag_handle lens lens lens lens lens lens lens lens lens" at bounding box center [506, 288] width 865 height 17
click at [773, 273] on div at bounding box center [506, 274] width 865 height 9
click at [797, 274] on div at bounding box center [506, 274] width 865 height 9
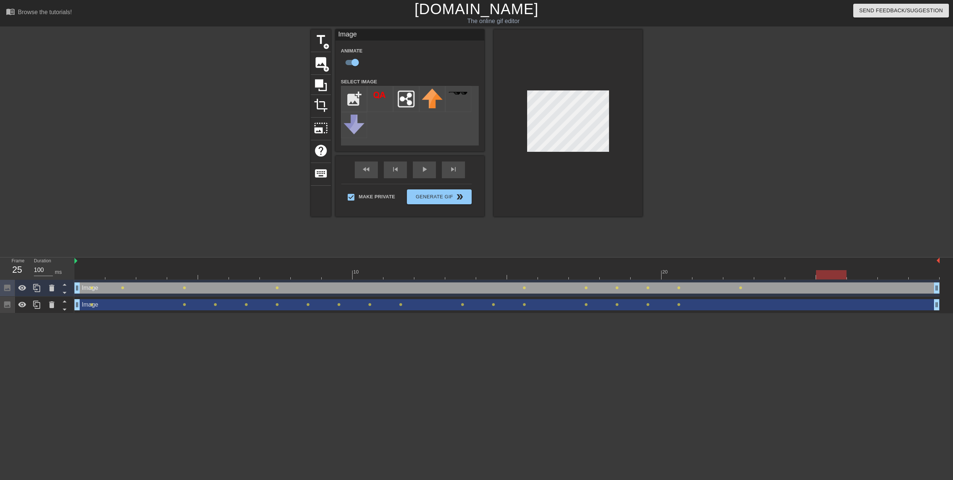
click at [830, 278] on div at bounding box center [506, 274] width 865 height 9
drag, startPoint x: 860, startPoint y: 273, endPoint x: 867, endPoint y: 276, distance: 7.5
click at [861, 273] on div at bounding box center [506, 274] width 865 height 9
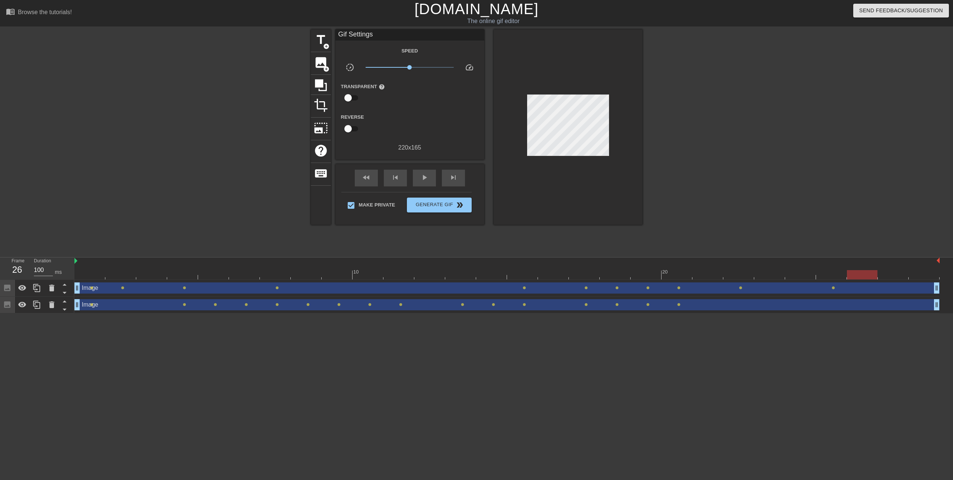
click at [902, 280] on div "Image drag_handle drag_handle lens lens lens lens lens lens lens lens lens lens…" at bounding box center [506, 288] width 865 height 17
click at [896, 278] on div at bounding box center [506, 274] width 865 height 9
click at [922, 276] on div at bounding box center [506, 274] width 865 height 9
click at [451, 202] on span "Generate Gif double_arrow" at bounding box center [439, 205] width 58 height 9
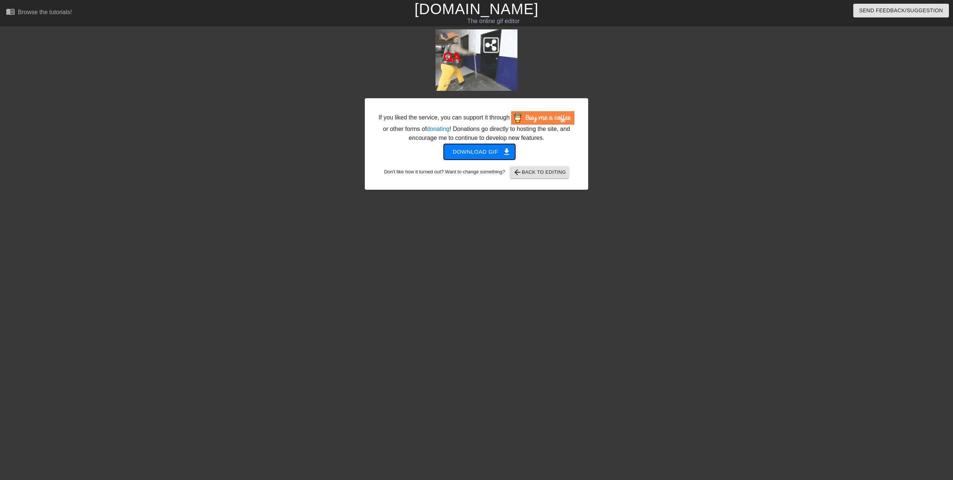
click at [496, 151] on span "Download gif get_app" at bounding box center [479, 152] width 54 height 10
click at [759, 138] on div "If you liked the service, you can support it through or other forms of donating…" at bounding box center [476, 140] width 953 height 223
